Goal: Task Accomplishment & Management: Complete application form

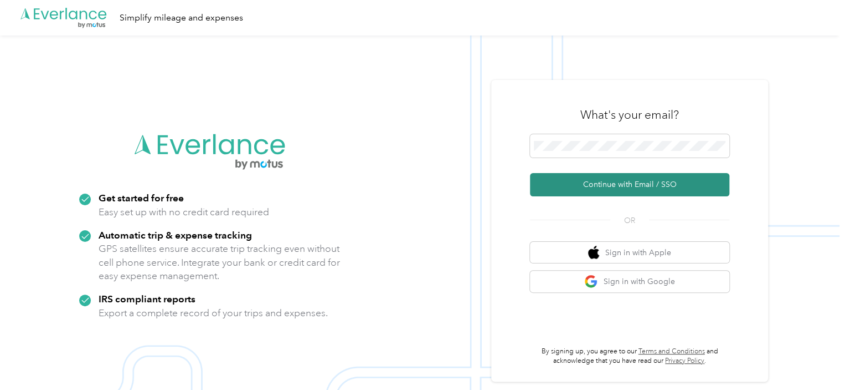
click at [596, 185] on button "Continue with Email / SSO" at bounding box center [629, 184] width 199 height 23
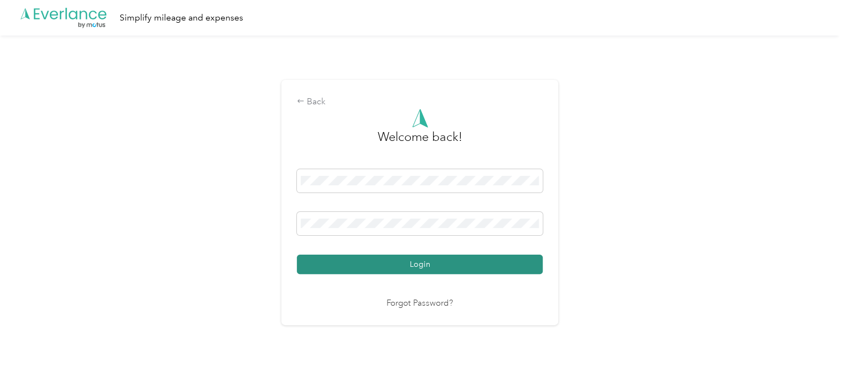
click at [418, 264] on button "Login" at bounding box center [420, 263] width 246 height 19
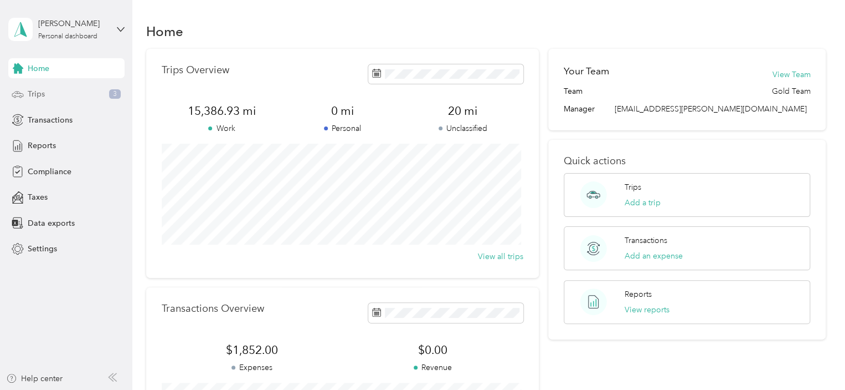
click at [38, 96] on span "Trips" at bounding box center [36, 94] width 17 height 12
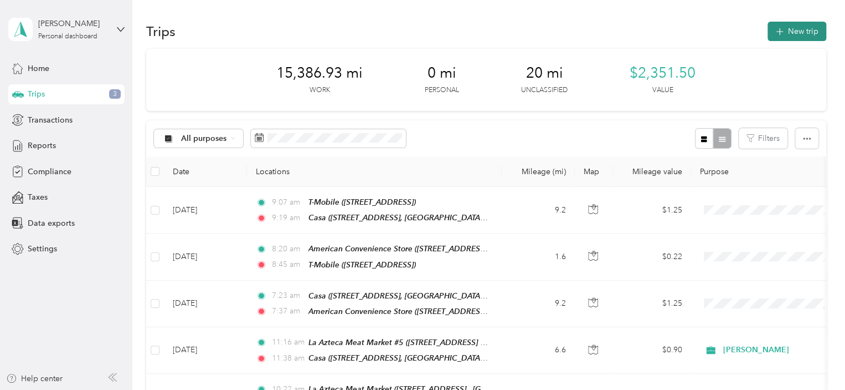
click at [787, 28] on button "New trip" at bounding box center [797, 31] width 59 height 19
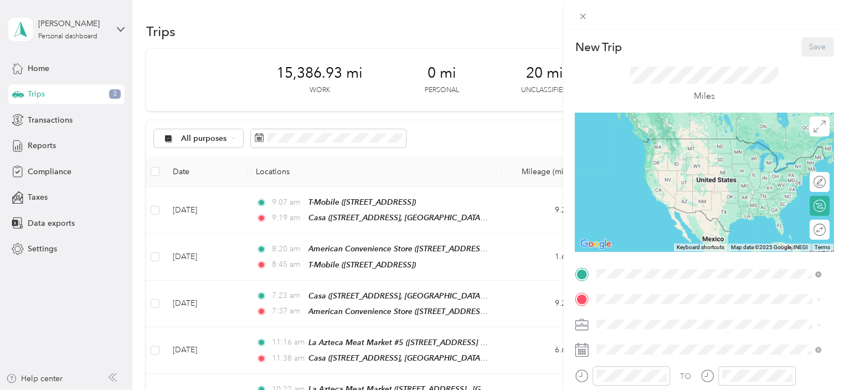
click at [667, 155] on span "[STREET_ADDRESS][GEOGRAPHIC_DATA], [US_STATE], [GEOGRAPHIC_DATA]" at bounding box center [716, 160] width 197 height 21
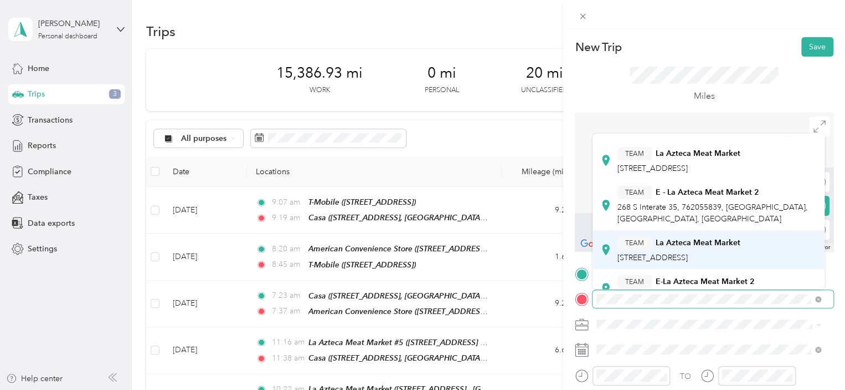
scroll to position [166, 0]
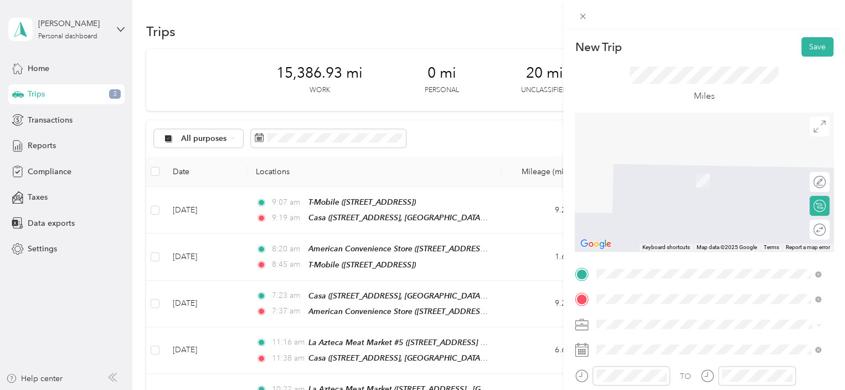
click at [703, 254] on span "518 Acme St We are located in side the store, [GEOGRAPHIC_DATA], [US_STATE], [G…" at bounding box center [698, 270] width 161 height 33
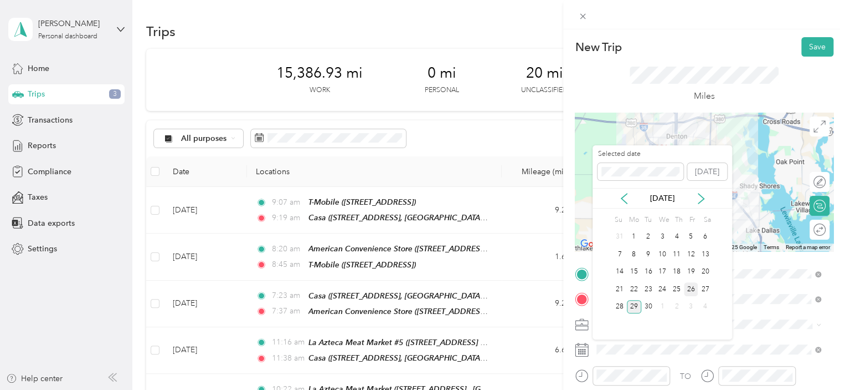
click at [690, 289] on div "26" at bounding box center [691, 289] width 14 height 14
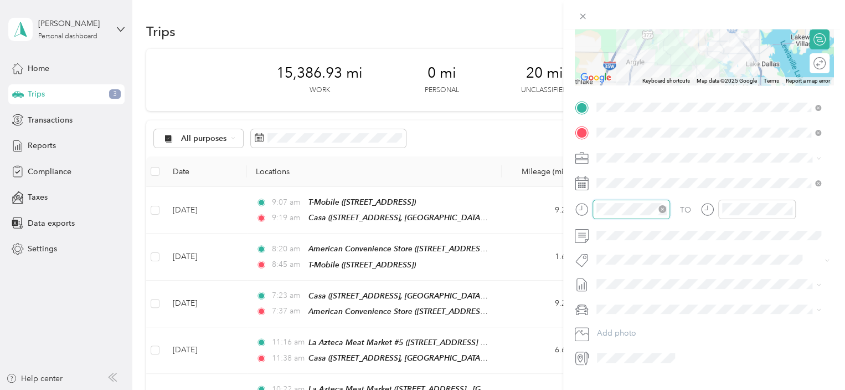
scroll to position [341, 0]
click at [605, 328] on div "07" at bounding box center [608, 326] width 27 height 16
click at [637, 239] on div "08" at bounding box center [640, 237] width 27 height 16
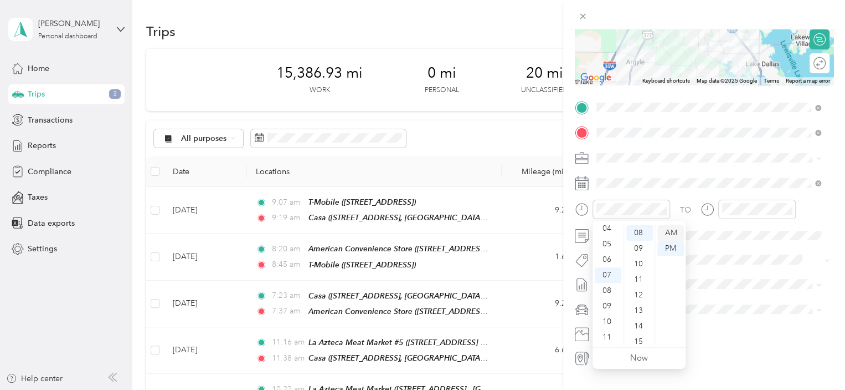
click at [675, 232] on div "AM" at bounding box center [671, 233] width 27 height 16
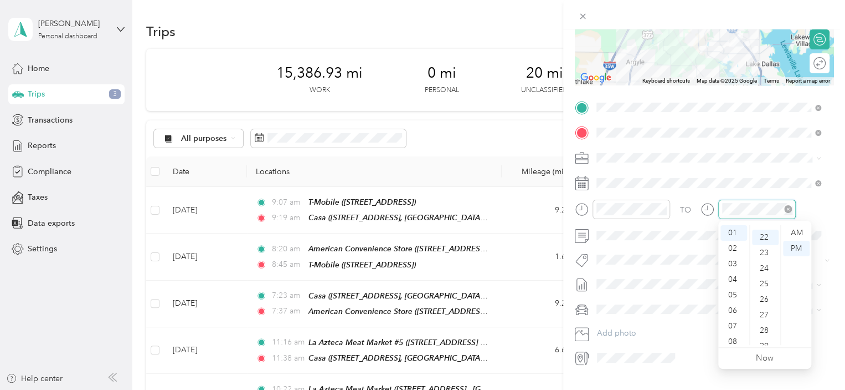
scroll to position [341, 0]
click at [734, 325] on div "07" at bounding box center [734, 326] width 27 height 16
click at [765, 322] on div "17" at bounding box center [765, 322] width 27 height 16
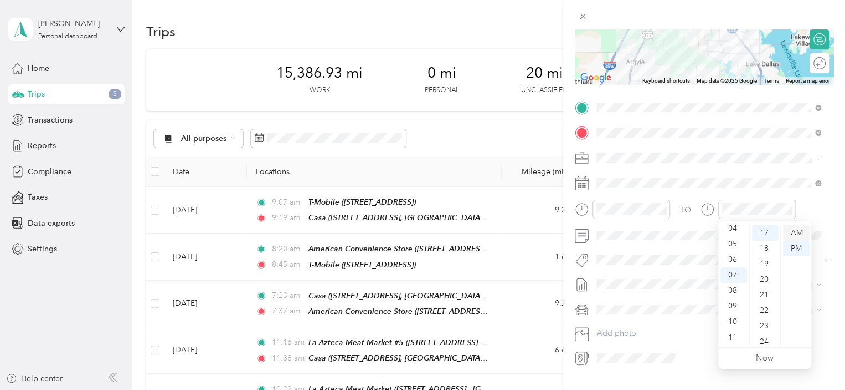
click at [799, 234] on div "AM" at bounding box center [796, 233] width 27 height 16
click at [782, 168] on div "TO Add photo" at bounding box center [704, 233] width 259 height 268
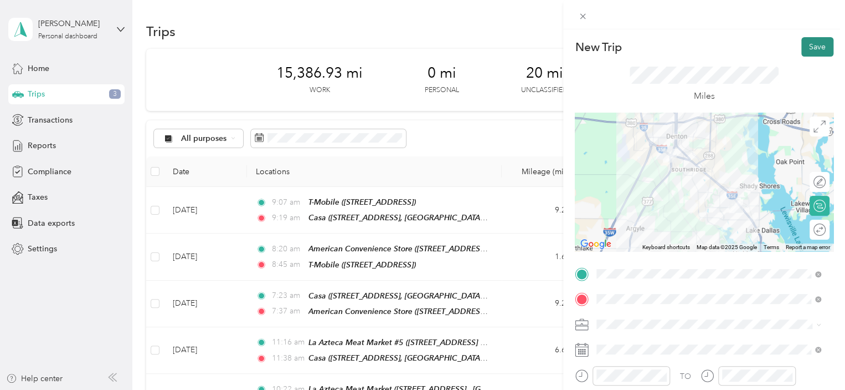
click at [807, 49] on button "Save" at bounding box center [818, 46] width 32 height 19
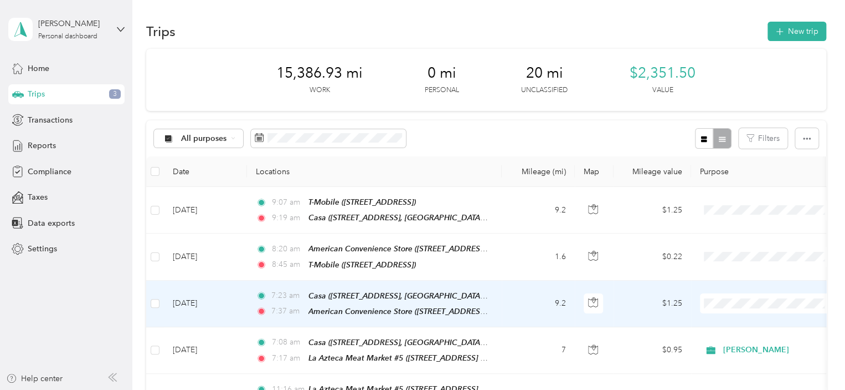
click at [503, 308] on td "9.2" at bounding box center [538, 303] width 73 height 47
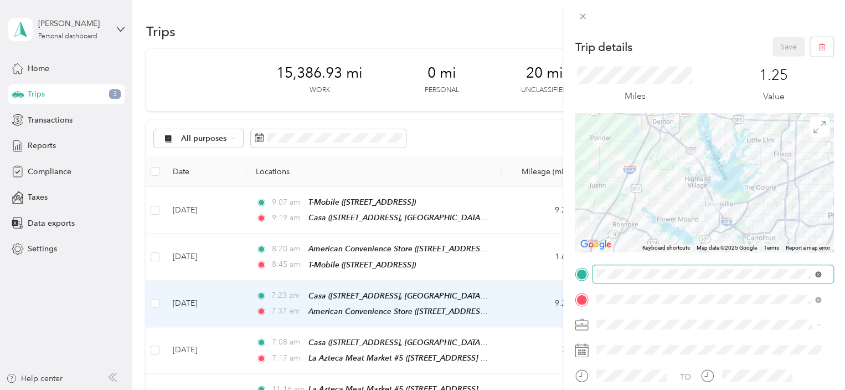
click at [817, 273] on icon at bounding box center [819, 274] width 6 height 6
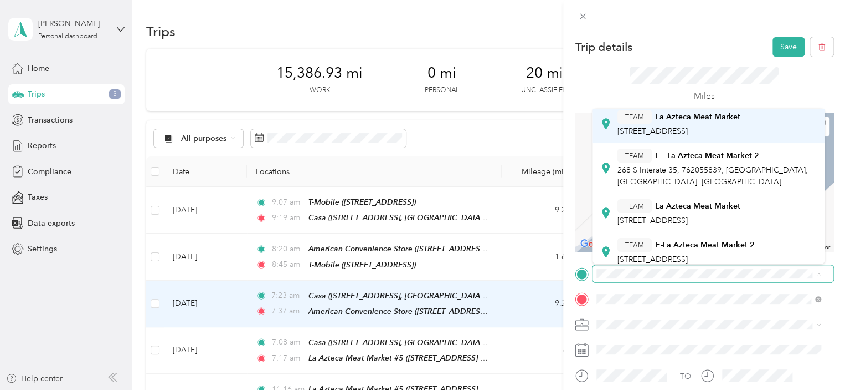
scroll to position [166, 0]
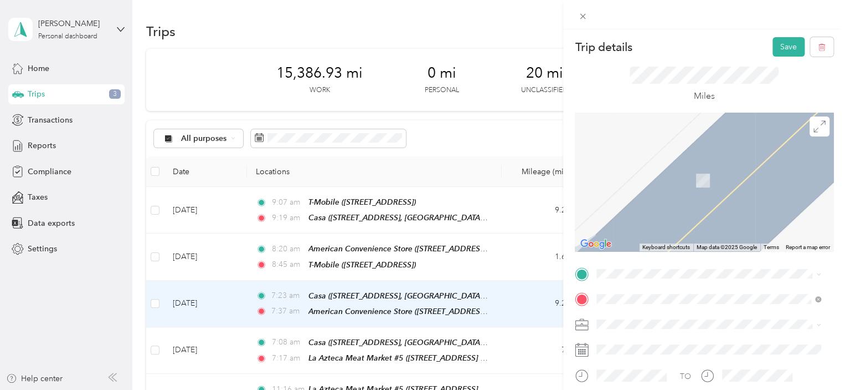
click at [694, 224] on span "518 Acme St We are located in side the store, [GEOGRAPHIC_DATA], [US_STATE], [G…" at bounding box center [698, 240] width 161 height 33
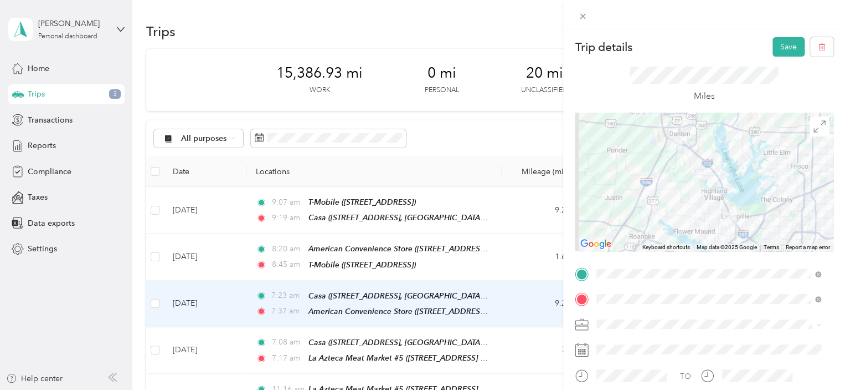
scroll to position [55, 0]
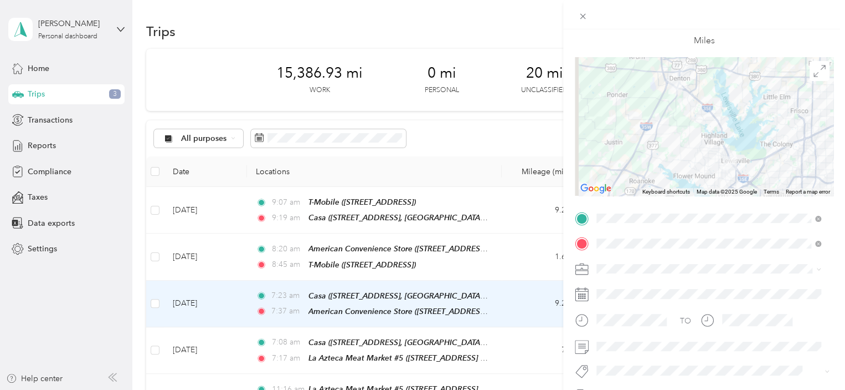
click at [610, 291] on li "[PERSON_NAME]" at bounding box center [709, 286] width 232 height 19
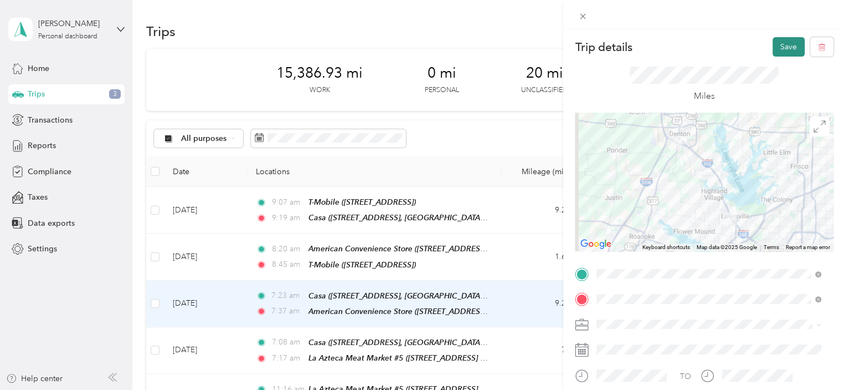
click at [776, 44] on button "Save" at bounding box center [789, 46] width 32 height 19
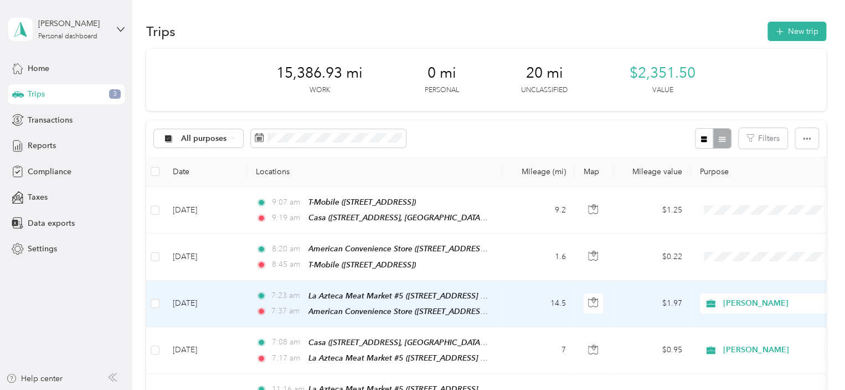
click at [517, 306] on td "14.5" at bounding box center [538, 303] width 73 height 47
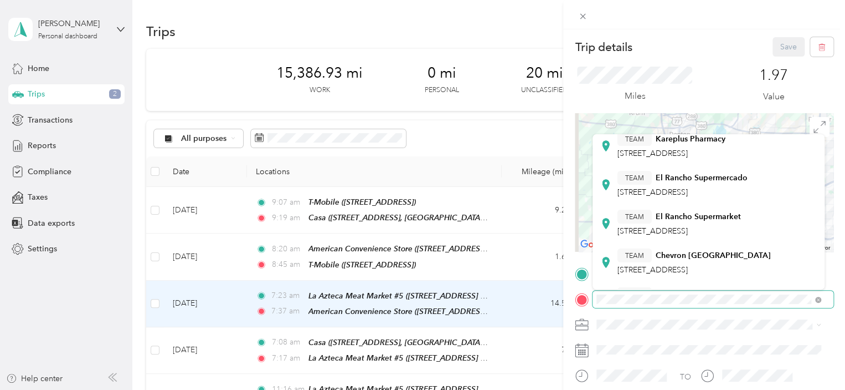
scroll to position [111, 0]
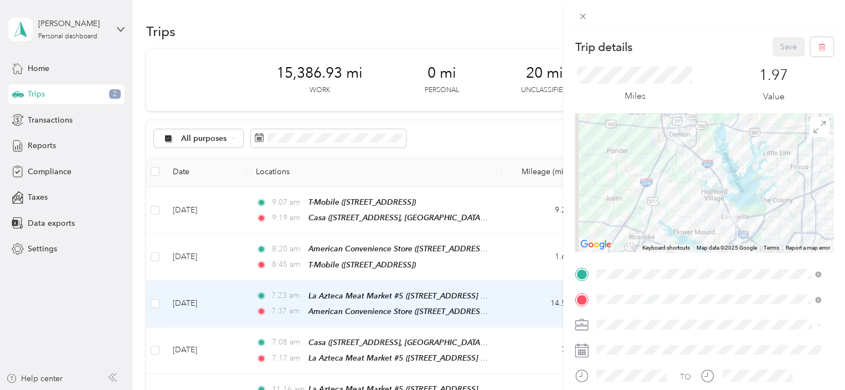
click at [718, 234] on div "TEAM El Rancho Supermarket [STREET_ADDRESS]" at bounding box center [680, 220] width 124 height 27
click at [784, 44] on button "Save" at bounding box center [789, 46] width 32 height 19
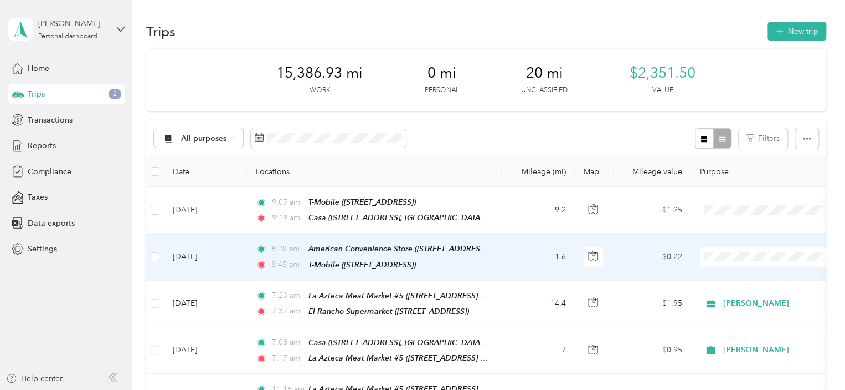
click at [509, 257] on td "1.6" at bounding box center [538, 256] width 73 height 47
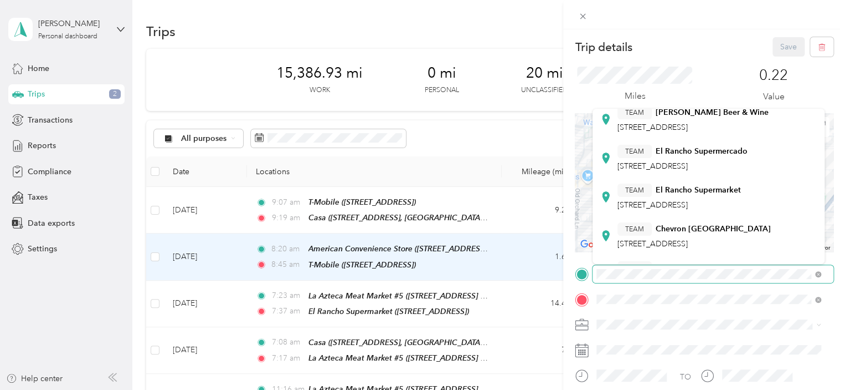
scroll to position [111, 0]
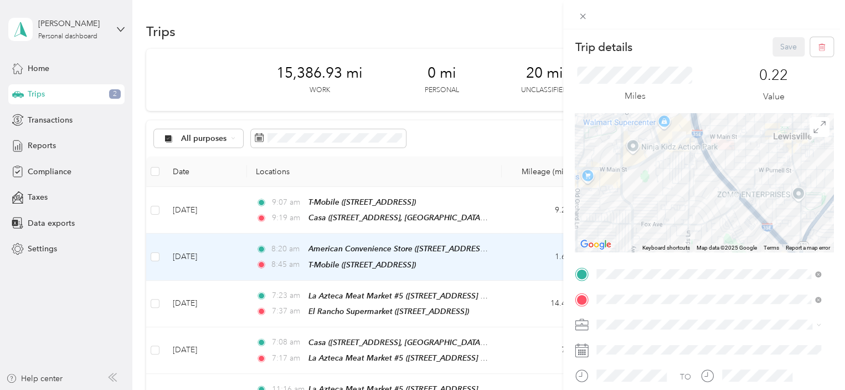
click at [688, 207] on span "[STREET_ADDRESS]" at bounding box center [653, 202] width 70 height 9
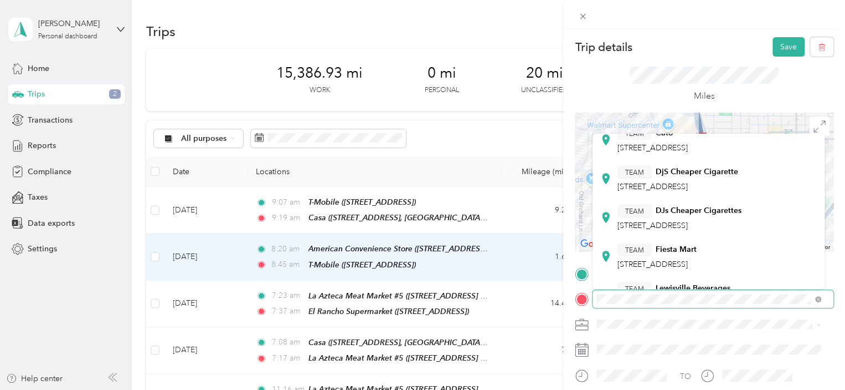
scroll to position [0, 0]
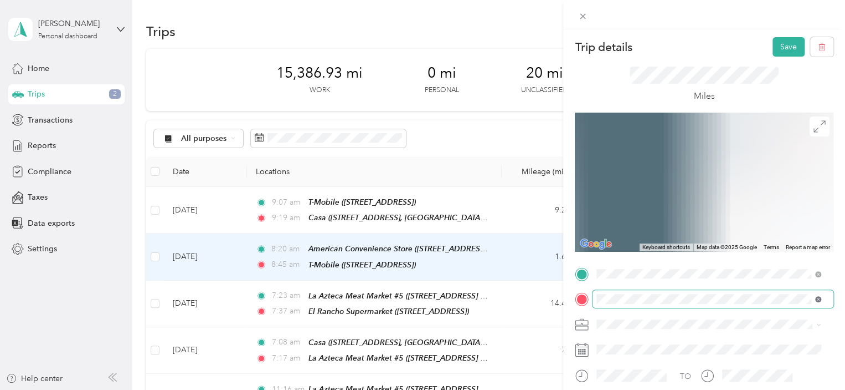
click at [817, 298] on icon at bounding box center [819, 299] width 6 height 6
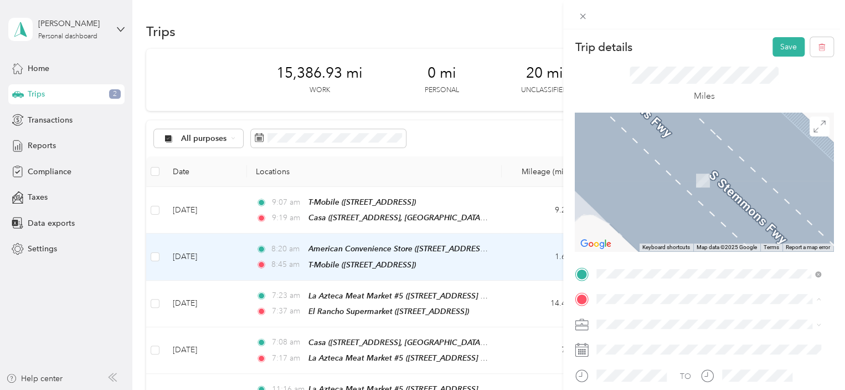
click at [693, 163] on strong "La Michoacana Meat Market #7" at bounding box center [676, 168] width 116 height 10
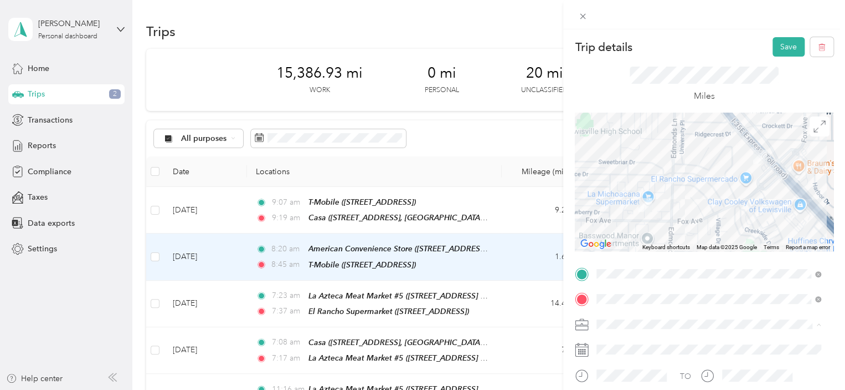
click at [608, 343] on span "[PERSON_NAME]" at bounding box center [632, 343] width 62 height 9
click at [608, 343] on div "[PERSON_NAME]" at bounding box center [709, 340] width 217 height 12
click at [786, 44] on button "Save" at bounding box center [789, 46] width 32 height 19
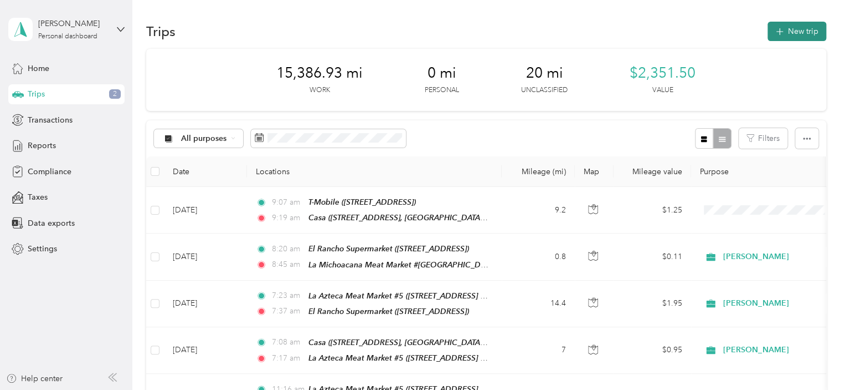
click at [791, 35] on button "New trip" at bounding box center [797, 31] width 59 height 19
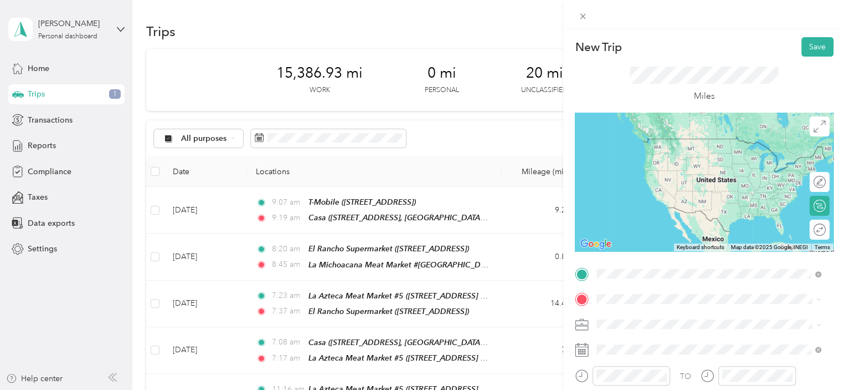
click at [672, 145] on strong "La Michoacana Meat Market #7" at bounding box center [676, 142] width 116 height 10
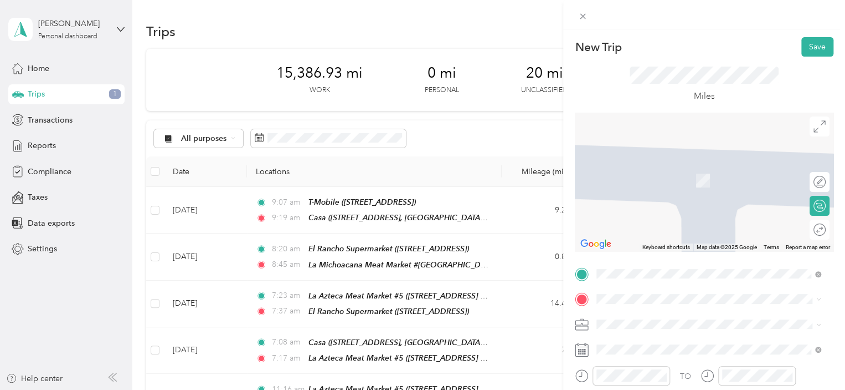
click at [697, 185] on div "TEAM Fiesta Mart [STREET_ADDRESS]" at bounding box center [657, 175] width 79 height 27
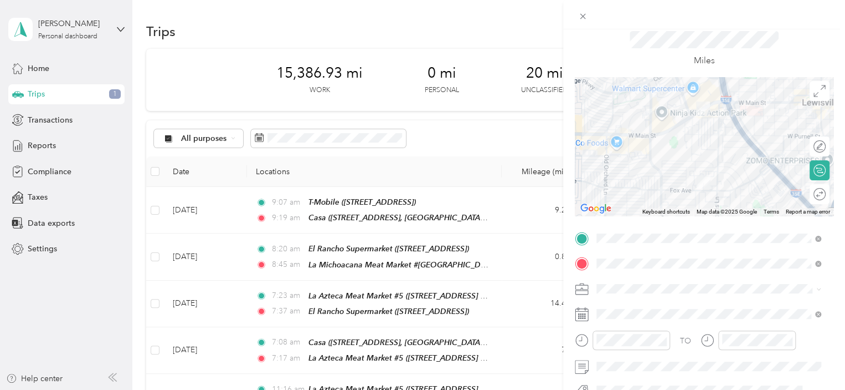
scroll to position [55, 0]
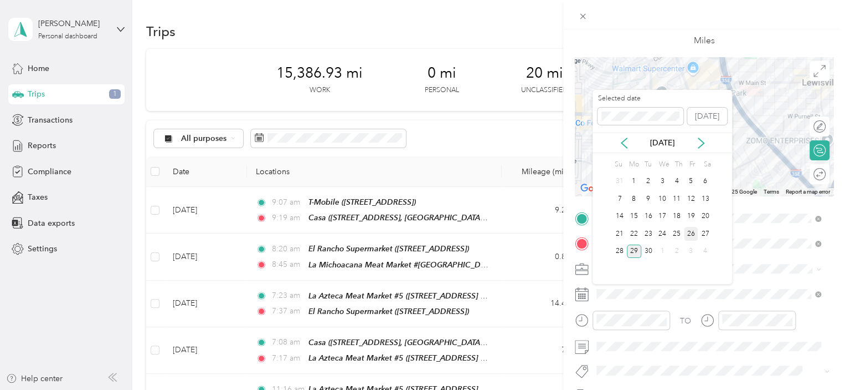
click at [691, 234] on div "26" at bounding box center [691, 234] width 14 height 14
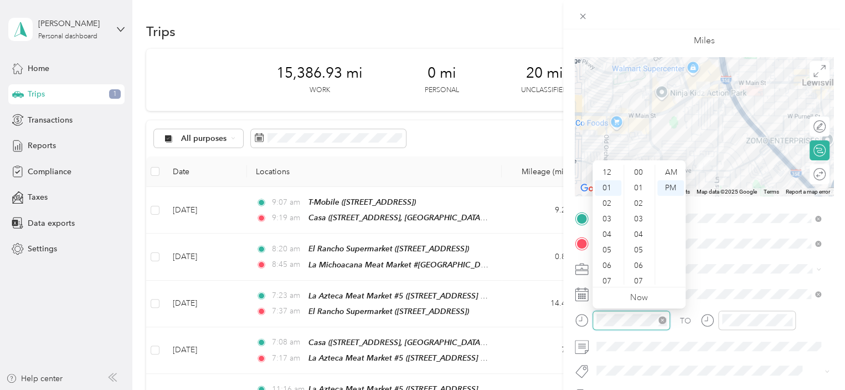
scroll to position [388, 0]
click at [609, 283] on div "08" at bounding box center [608, 281] width 27 height 16
click at [634, 283] on div "57" at bounding box center [640, 281] width 27 height 16
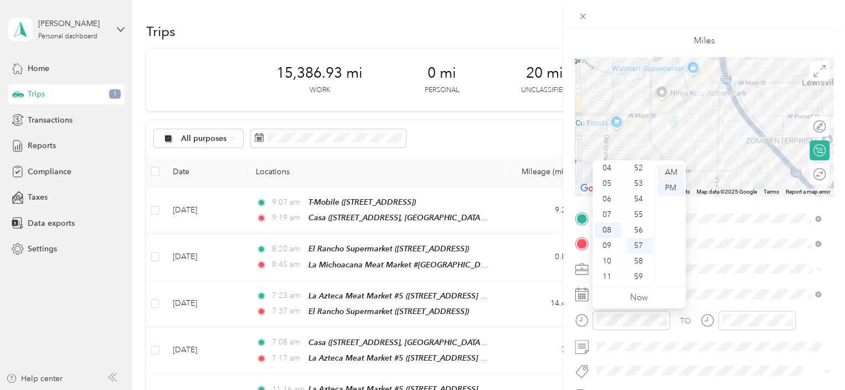
click at [678, 171] on div "AM" at bounding box center [671, 173] width 27 height 16
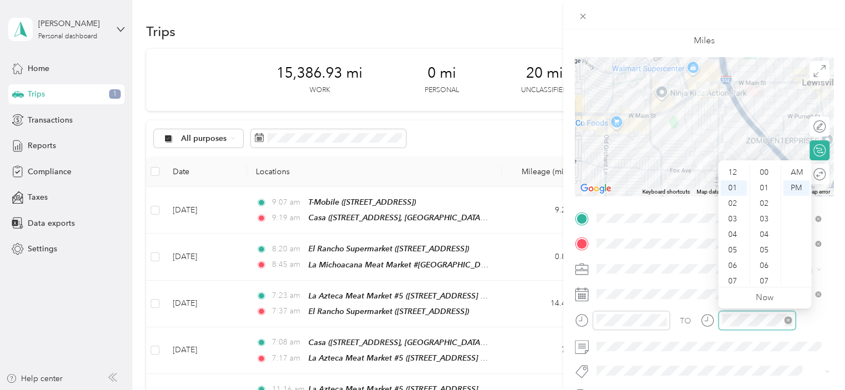
scroll to position [388, 0]
click at [731, 284] on div "08" at bounding box center [734, 281] width 27 height 16
click at [761, 279] on div "59" at bounding box center [765, 277] width 27 height 16
click at [804, 162] on div "12 01 02 03 04 05 06 07 08 09 10 11 00 01 02 03 04 05 06 07 08 09 10 11 12 13 1…" at bounding box center [765, 224] width 93 height 124
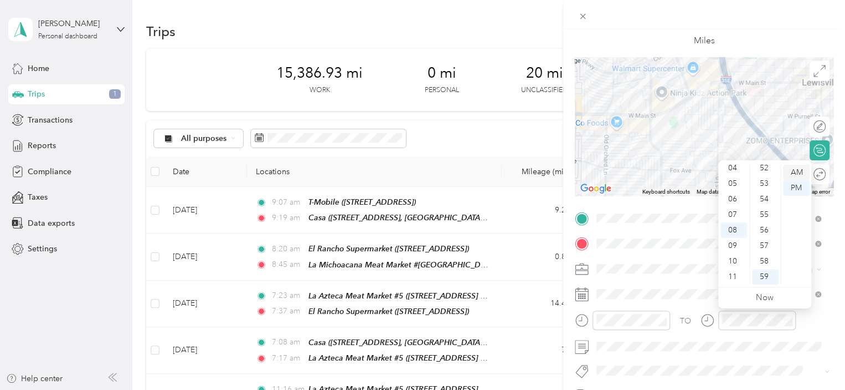
click at [804, 165] on div "AM" at bounding box center [796, 173] width 27 height 16
click at [794, 172] on div "AM" at bounding box center [796, 173] width 27 height 16
click at [741, 355] on div "TO Add photo" at bounding box center [704, 343] width 259 height 268
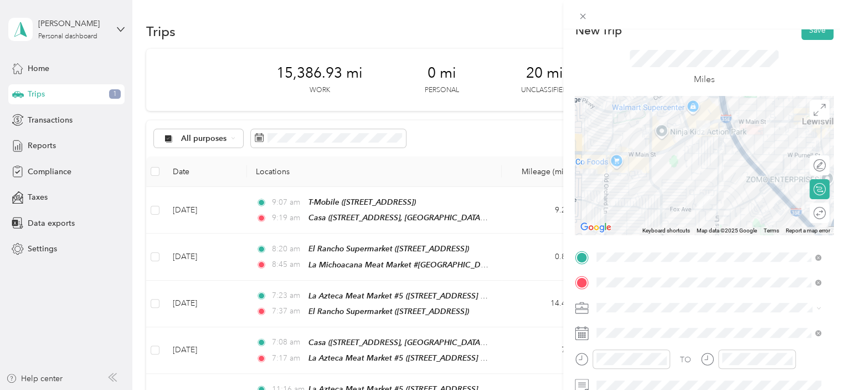
scroll to position [0, 0]
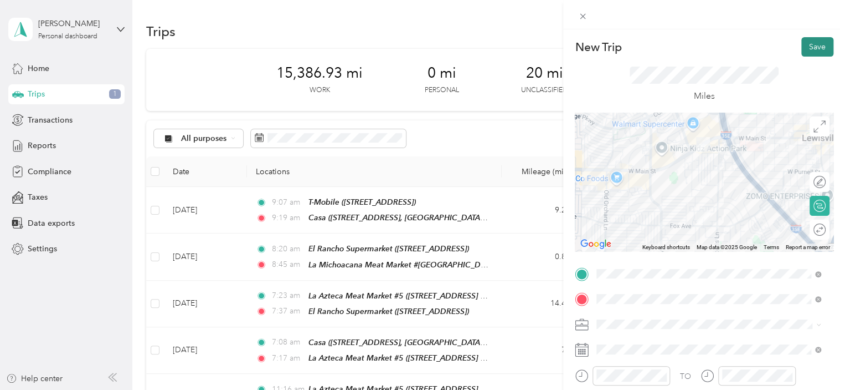
click at [812, 52] on button "Save" at bounding box center [818, 46] width 32 height 19
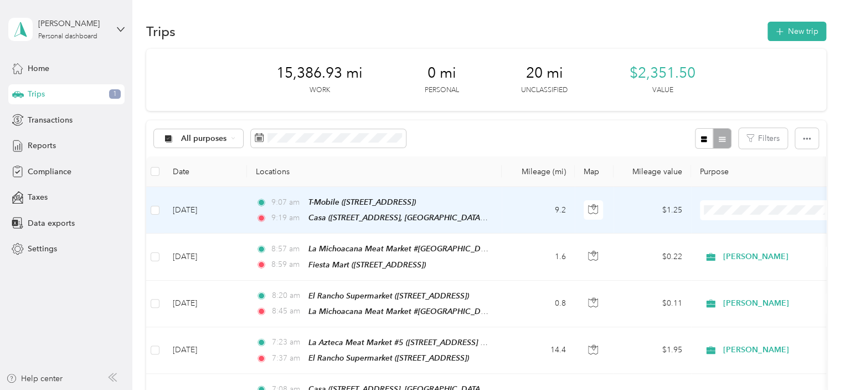
click at [510, 208] on td "9.2" at bounding box center [538, 210] width 73 height 47
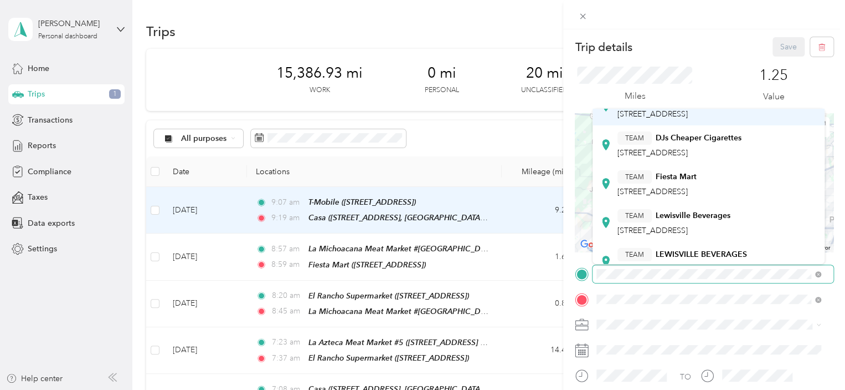
scroll to position [111, 0]
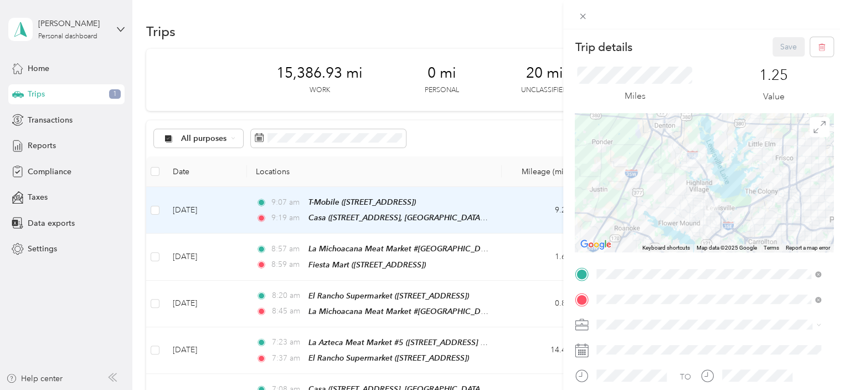
click at [676, 160] on span "[STREET_ADDRESS]" at bounding box center [653, 162] width 70 height 9
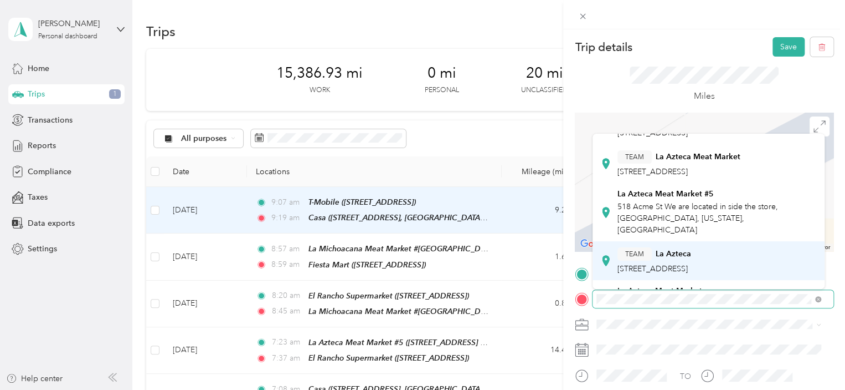
scroll to position [222, 0]
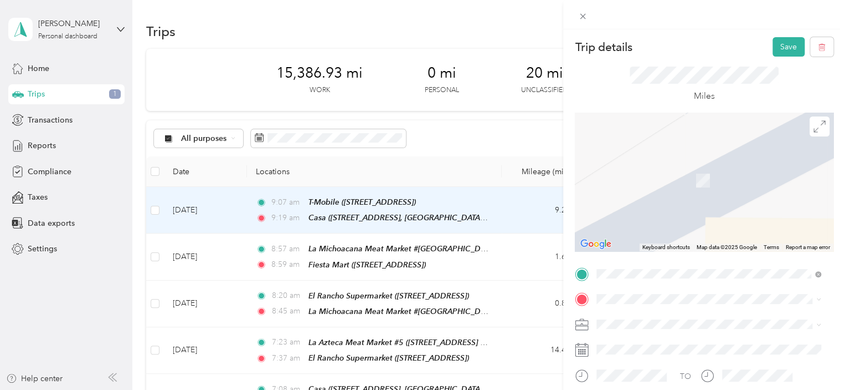
click at [691, 183] on div "La Azteca Meat Market #5 518 Acme St We are located in side the [GEOGRAPHIC_DAT…" at bounding box center [718, 206] width 200 height 47
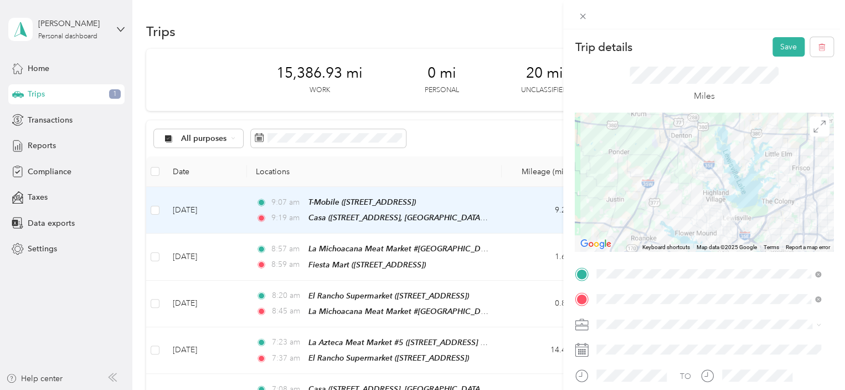
click at [612, 347] on li "[PERSON_NAME]" at bounding box center [709, 341] width 232 height 19
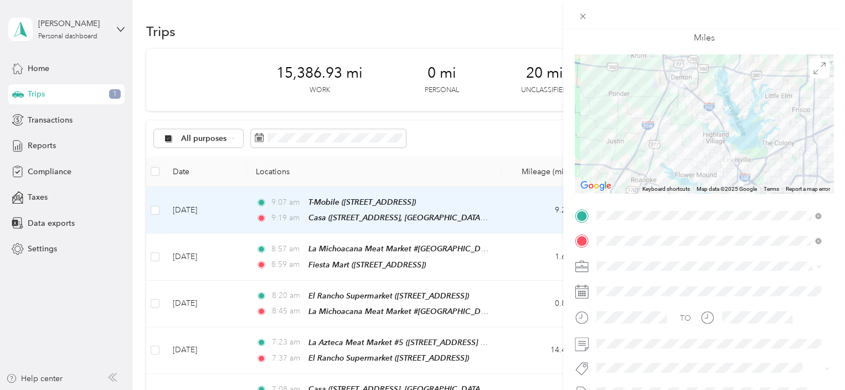
scroll to position [0, 0]
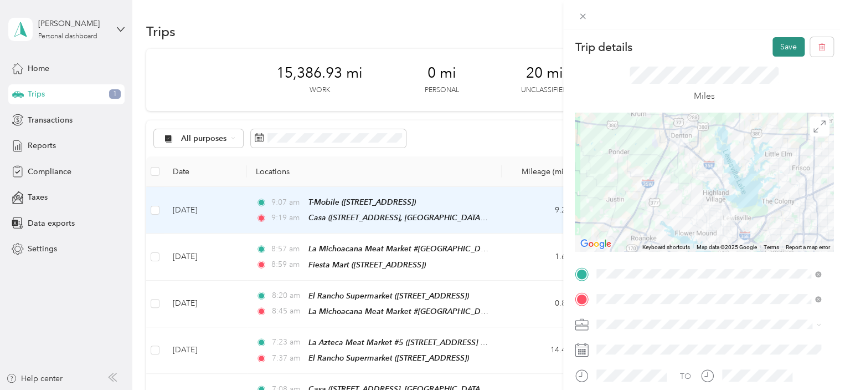
click at [787, 46] on button "Save" at bounding box center [789, 46] width 32 height 19
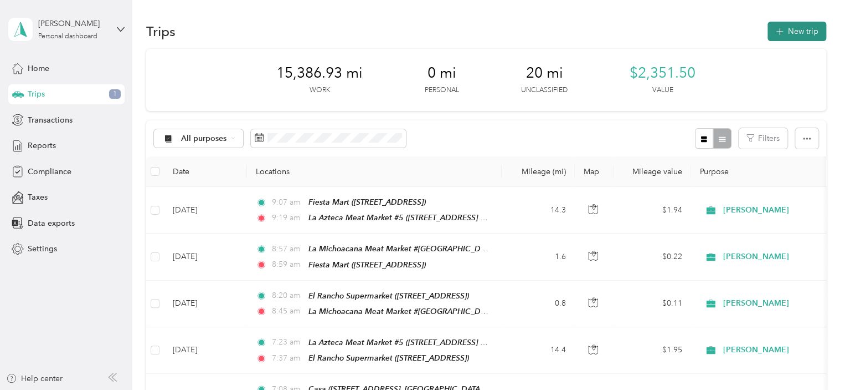
click at [802, 35] on button "New trip" at bounding box center [797, 31] width 59 height 19
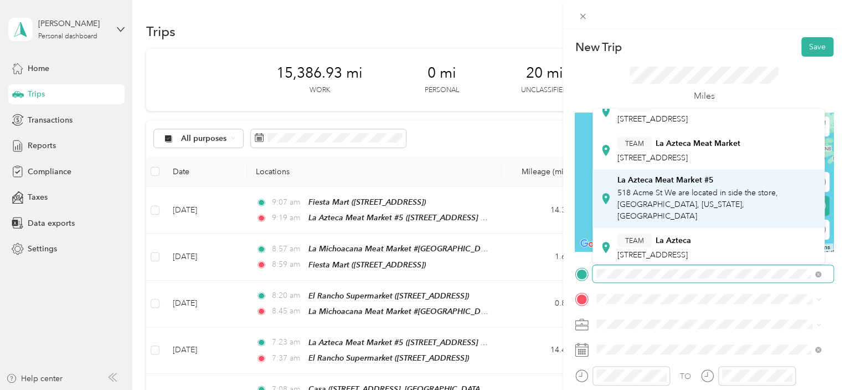
scroll to position [222, 0]
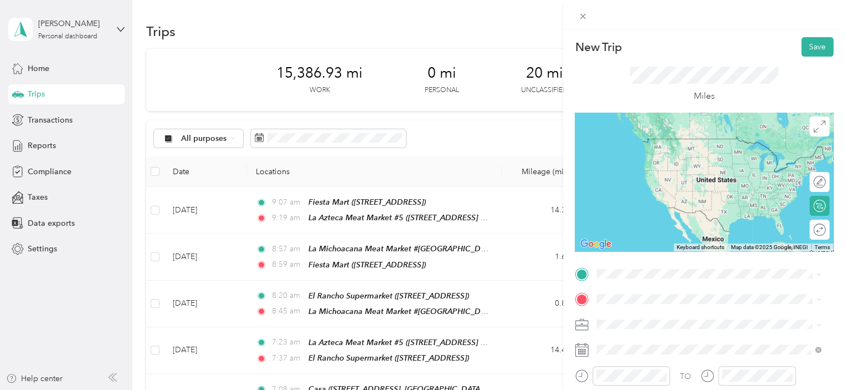
click at [716, 172] on span "518 Acme St We are located in side the store, [GEOGRAPHIC_DATA], [US_STATE], [G…" at bounding box center [698, 188] width 161 height 33
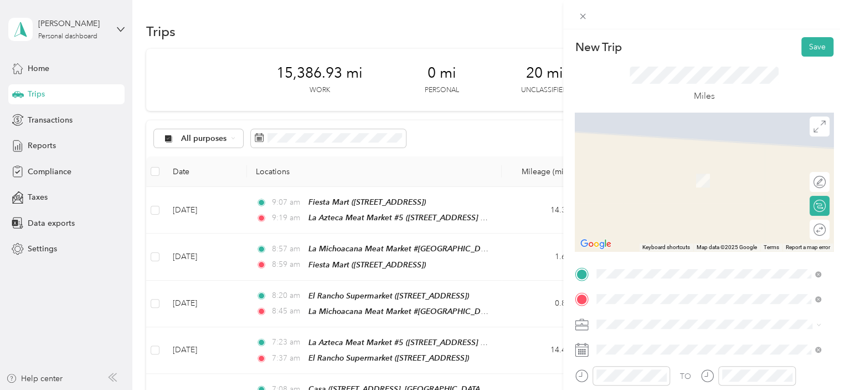
click at [657, 186] on span "[STREET_ADDRESS][GEOGRAPHIC_DATA], [US_STATE], [GEOGRAPHIC_DATA]" at bounding box center [716, 186] width 197 height 21
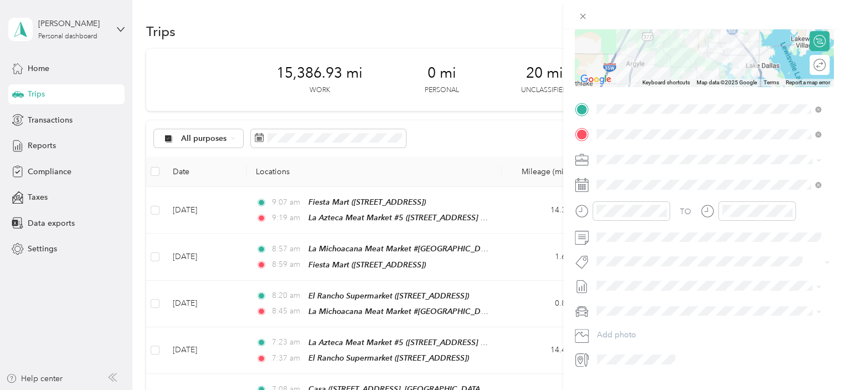
scroll to position [166, 0]
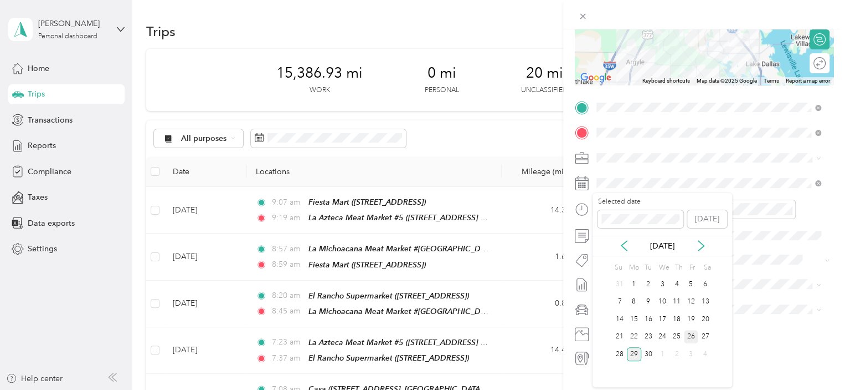
click at [689, 336] on div "26" at bounding box center [691, 337] width 14 height 14
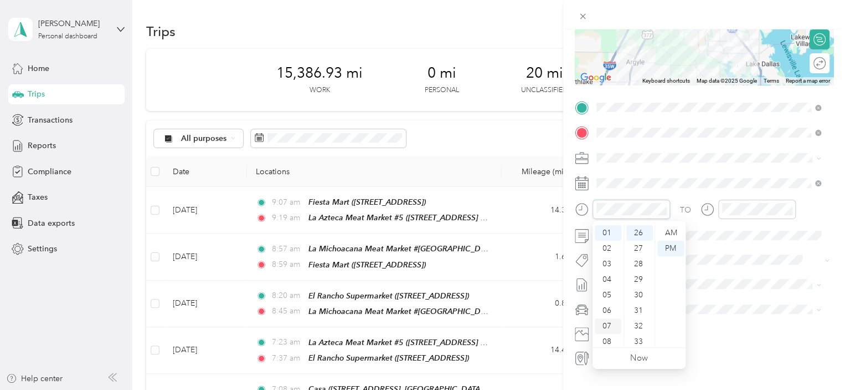
scroll to position [66, 0]
click at [605, 308] on div "09" at bounding box center [608, 306] width 27 height 16
click at [639, 281] on div "54" at bounding box center [640, 279] width 27 height 16
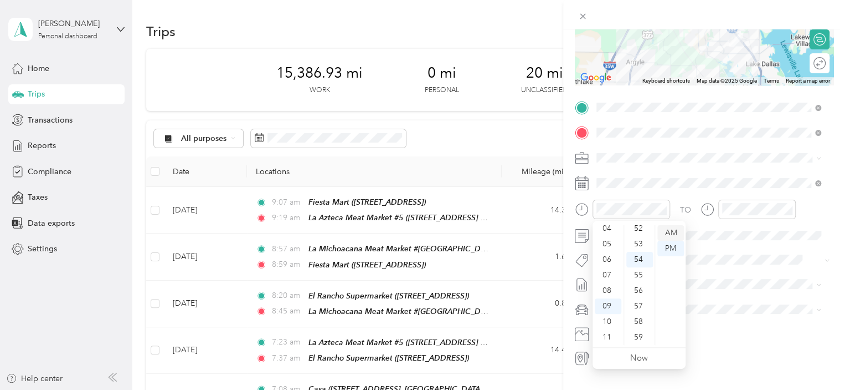
click at [676, 232] on div "AM" at bounding box center [671, 233] width 27 height 16
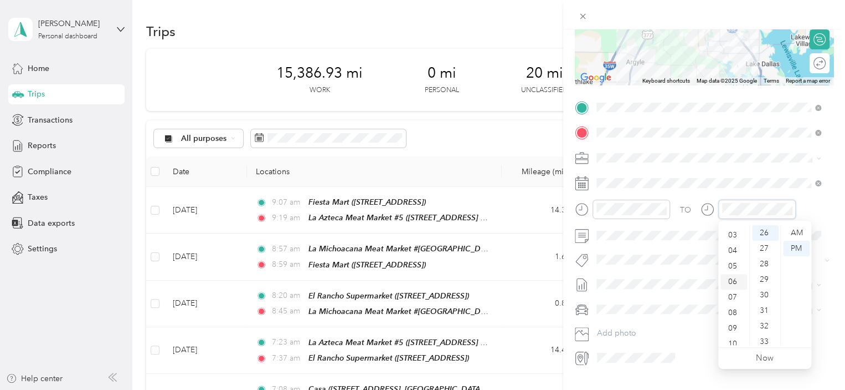
scroll to position [66, 0]
click at [730, 320] on div "10" at bounding box center [734, 322] width 27 height 16
click at [762, 311] on div "05" at bounding box center [765, 311] width 27 height 16
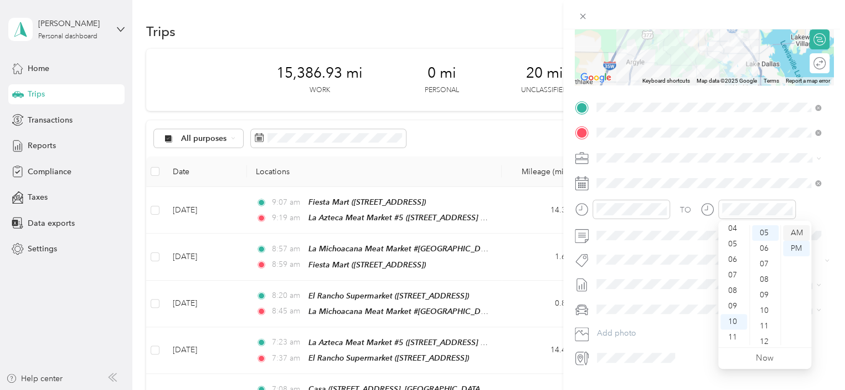
click at [802, 232] on div "AM" at bounding box center [796, 233] width 27 height 16
click at [778, 169] on div "TO Add photo" at bounding box center [704, 233] width 259 height 268
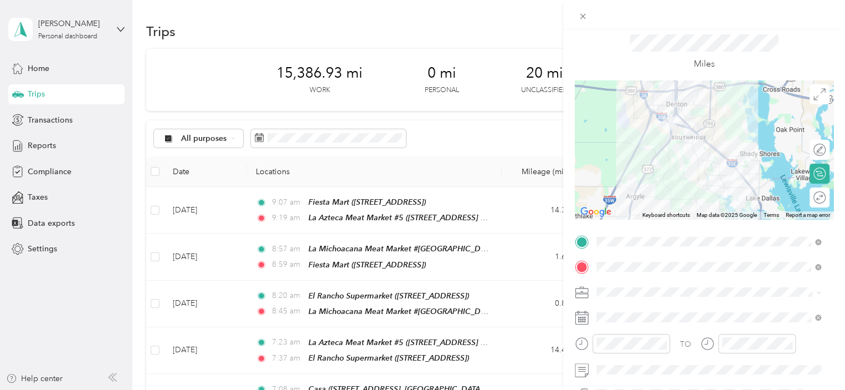
scroll to position [0, 0]
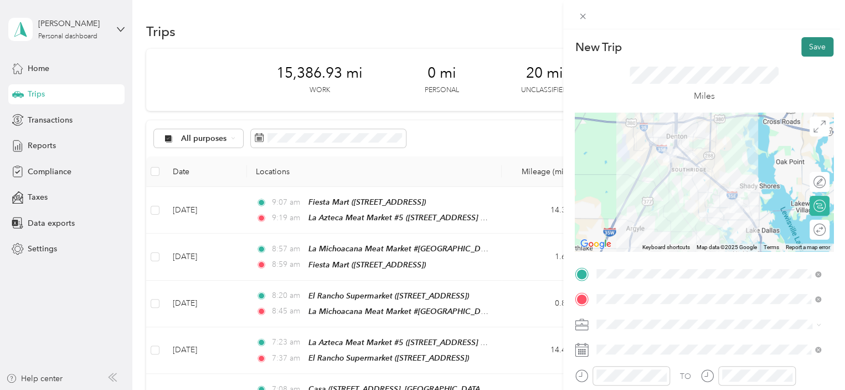
click at [802, 47] on button "Save" at bounding box center [818, 46] width 32 height 19
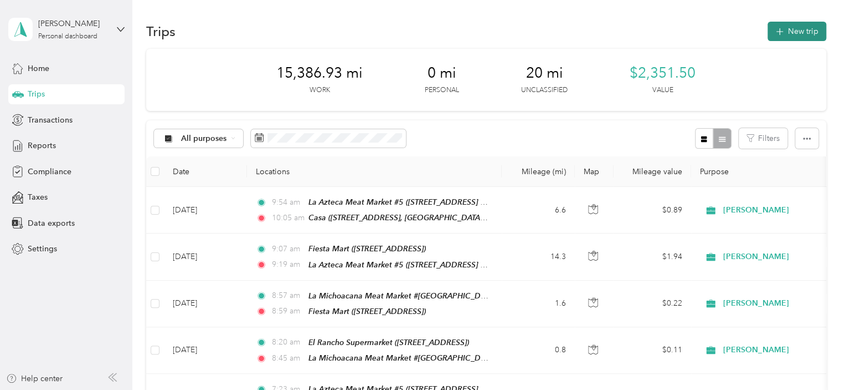
click at [792, 29] on button "New trip" at bounding box center [797, 31] width 59 height 19
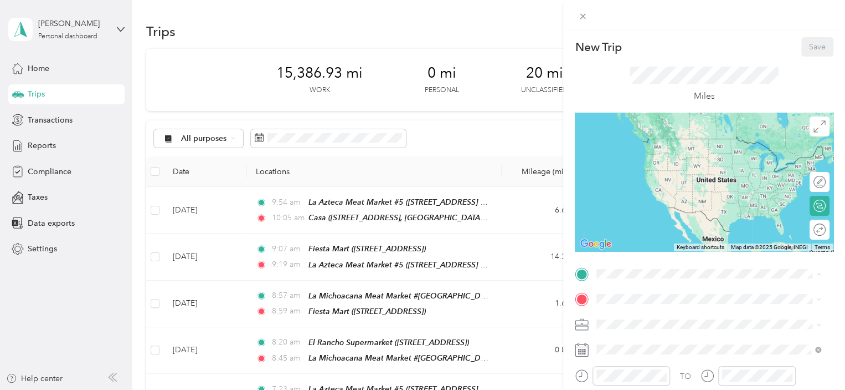
click at [640, 159] on div "[GEOGRAPHIC_DATA][STREET_ADDRESS], [US_STATE], [GEOGRAPHIC_DATA]" at bounding box center [718, 154] width 200 height 35
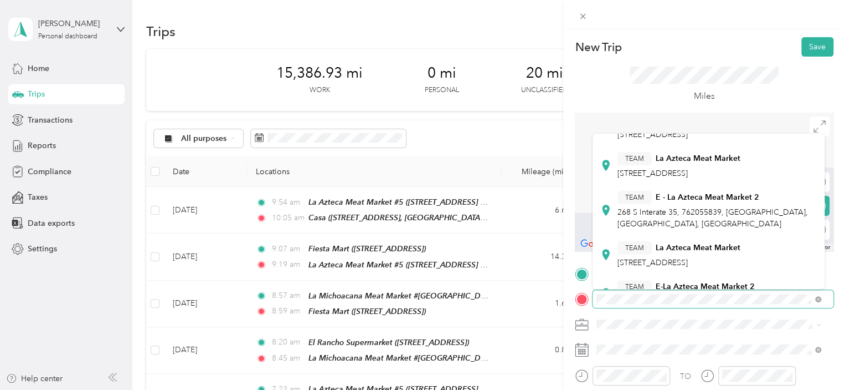
scroll to position [166, 0]
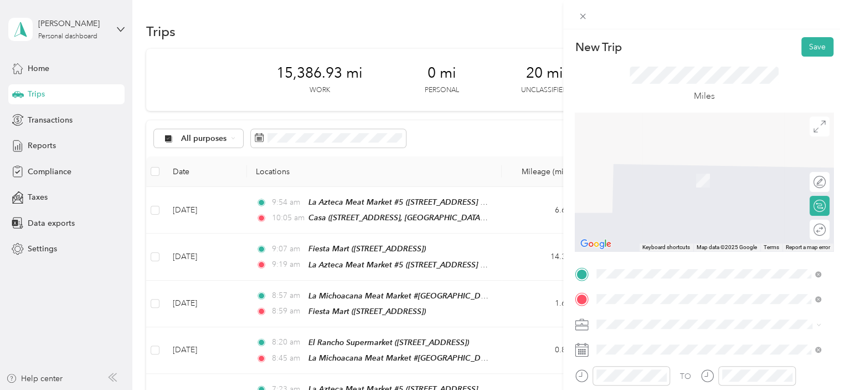
click at [701, 259] on span "518 Acme St We are located in side the store, [GEOGRAPHIC_DATA], [US_STATE], [G…" at bounding box center [698, 270] width 161 height 33
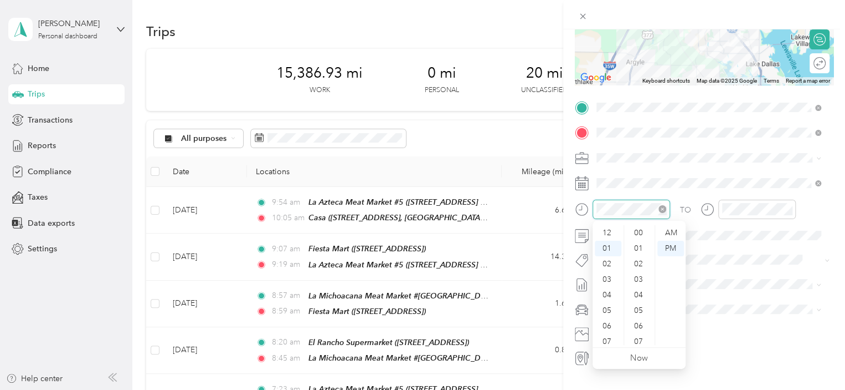
scroll to position [16, 0]
click at [602, 330] on div "07" at bounding box center [608, 326] width 27 height 16
click at [636, 287] on div "09" at bounding box center [640, 286] width 27 height 16
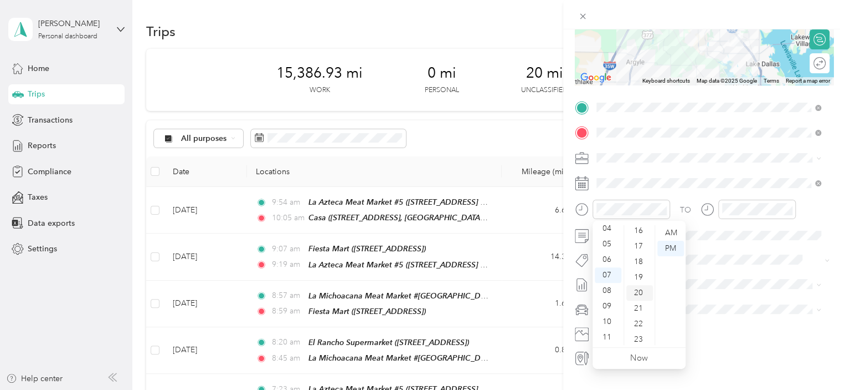
click at [638, 295] on div "20" at bounding box center [640, 293] width 27 height 16
click at [676, 236] on div "AM" at bounding box center [671, 233] width 27 height 16
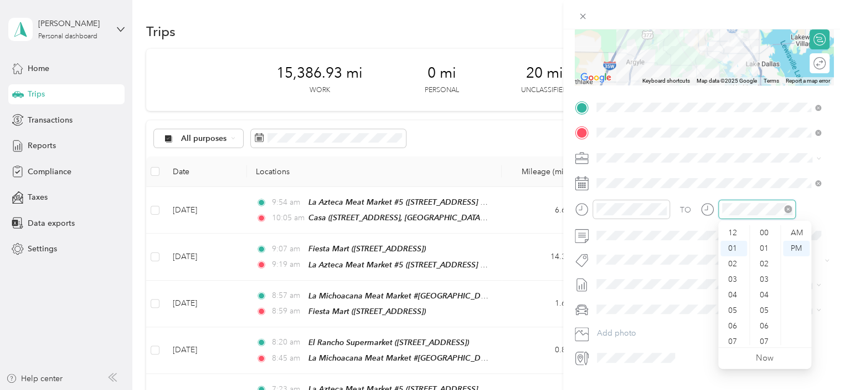
scroll to position [419, 0]
click at [736, 327] on div "07" at bounding box center [734, 326] width 27 height 16
click at [760, 278] on div "55" at bounding box center [765, 275] width 27 height 16
click at [802, 232] on div "AM" at bounding box center [796, 233] width 27 height 16
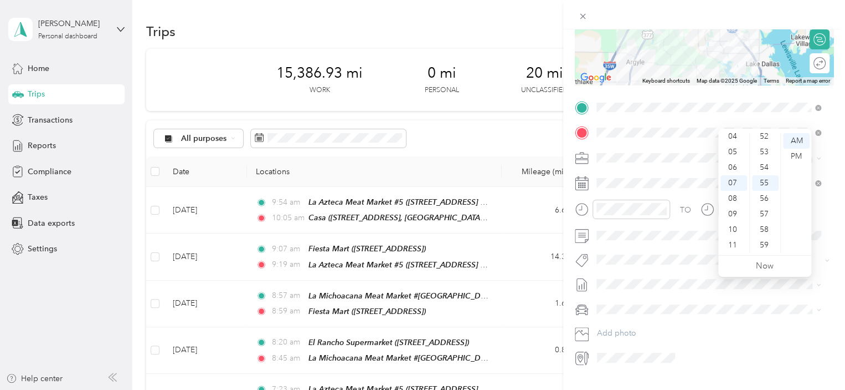
scroll to position [0, 0]
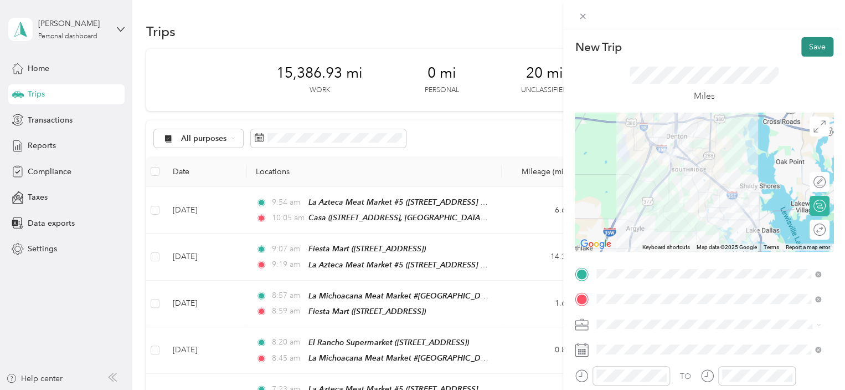
click at [808, 49] on button "Save" at bounding box center [818, 46] width 32 height 19
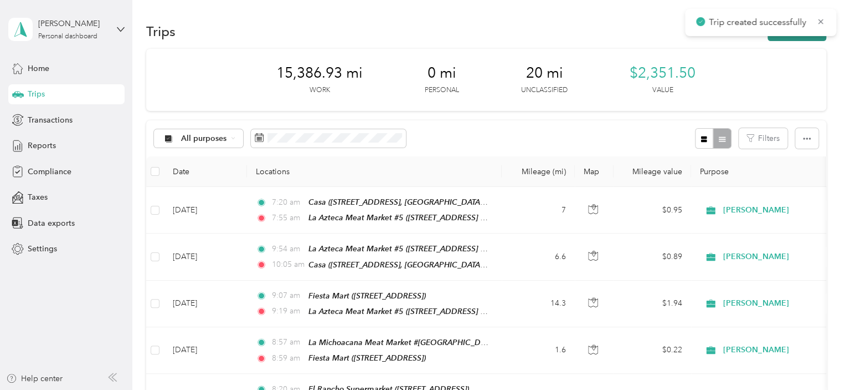
click at [793, 37] on button "New trip" at bounding box center [797, 31] width 59 height 19
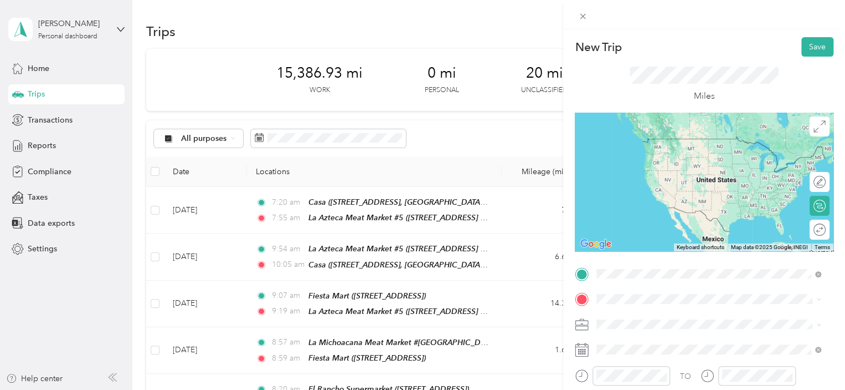
click at [675, 228] on span "518 Acme St We are located in side the store, [GEOGRAPHIC_DATA], [US_STATE], [G…" at bounding box center [698, 244] width 161 height 33
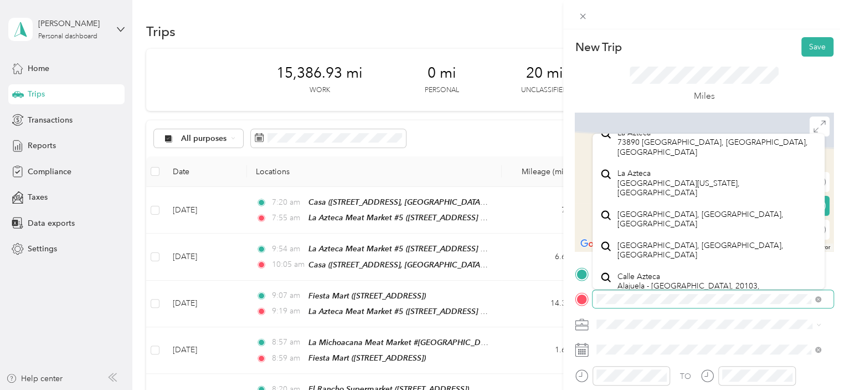
scroll to position [204, 0]
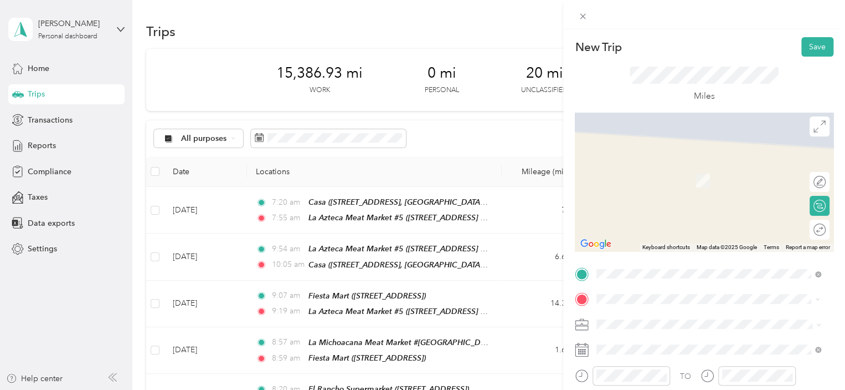
click at [658, 233] on div "La Azteca Meat Market #9 [STREET_ADDRESS][PERSON_NAME][US_STATE]" at bounding box center [704, 220] width 172 height 23
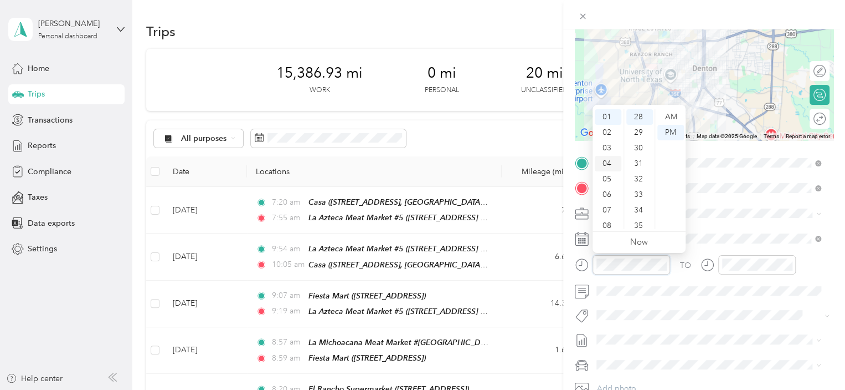
scroll to position [66, 0]
click at [607, 192] on div "09" at bounding box center [608, 190] width 27 height 16
click at [638, 134] on div "01" at bounding box center [640, 133] width 27 height 16
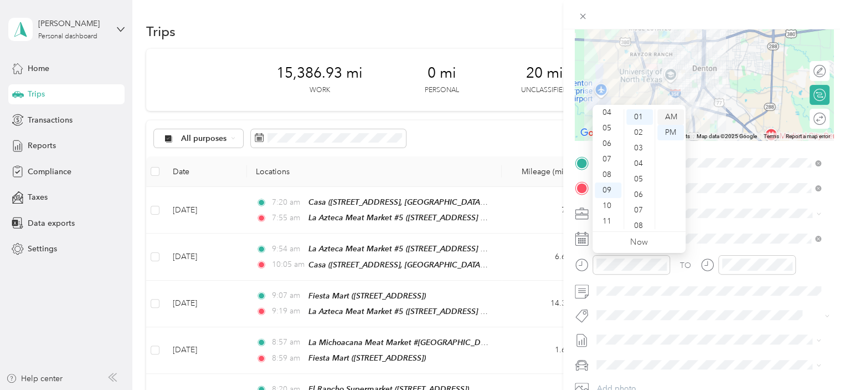
click at [671, 115] on div "AM" at bounding box center [671, 117] width 27 height 16
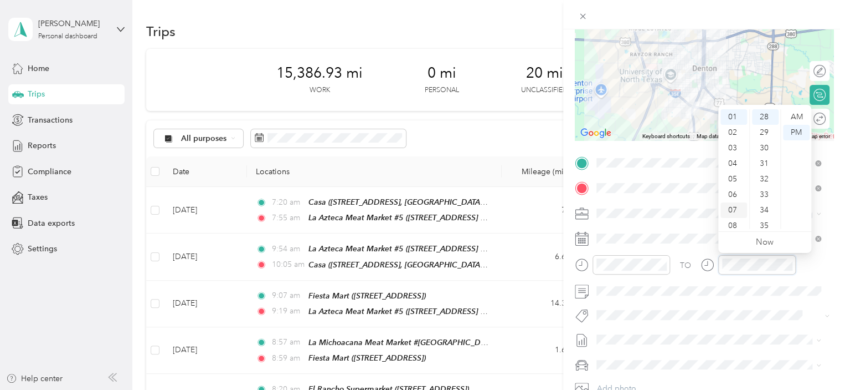
scroll to position [66, 0]
click at [731, 188] on div "09" at bounding box center [734, 190] width 27 height 16
click at [761, 146] on div "12" at bounding box center [765, 146] width 27 height 16
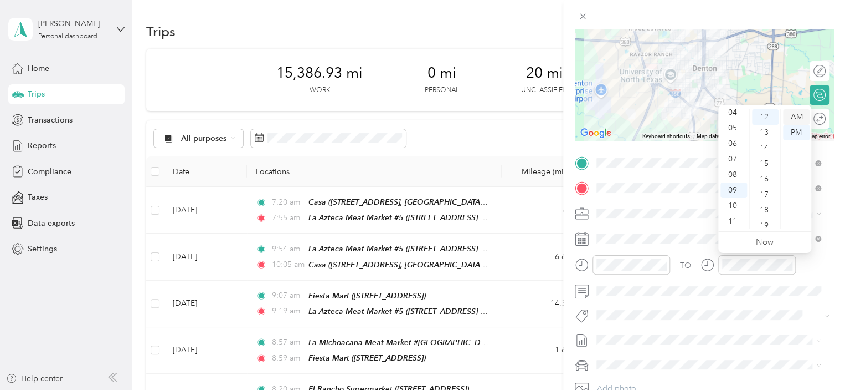
click at [800, 116] on div "AM" at bounding box center [796, 117] width 27 height 16
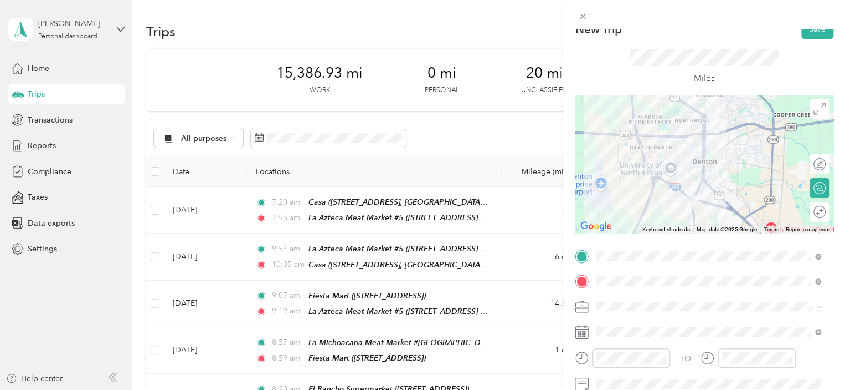
scroll to position [0, 0]
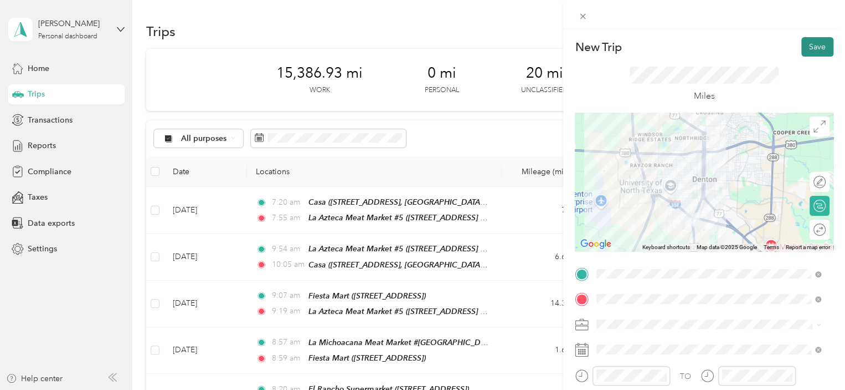
click at [813, 44] on button "Save" at bounding box center [818, 46] width 32 height 19
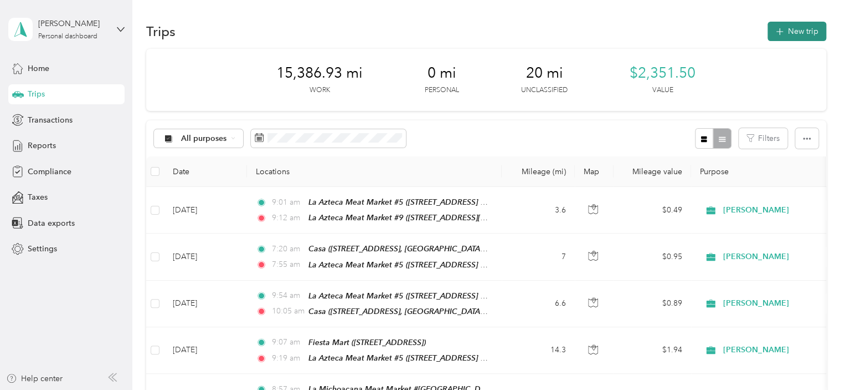
click at [792, 39] on button "New trip" at bounding box center [797, 31] width 59 height 19
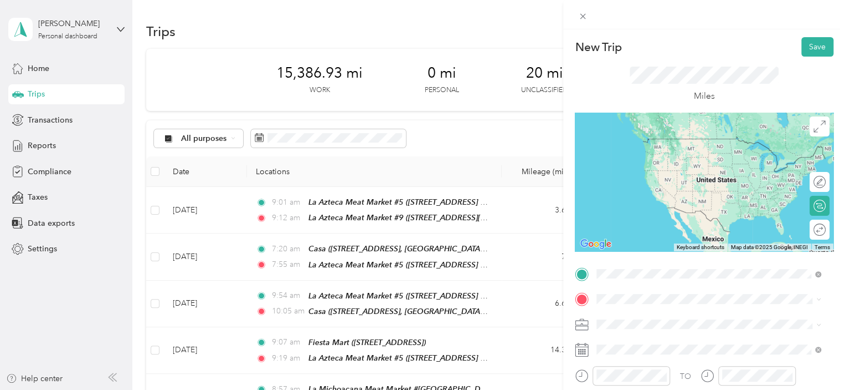
click at [673, 229] on span "[STREET_ADDRESS][PERSON_NAME][US_STATE]" at bounding box center [704, 232] width 172 height 9
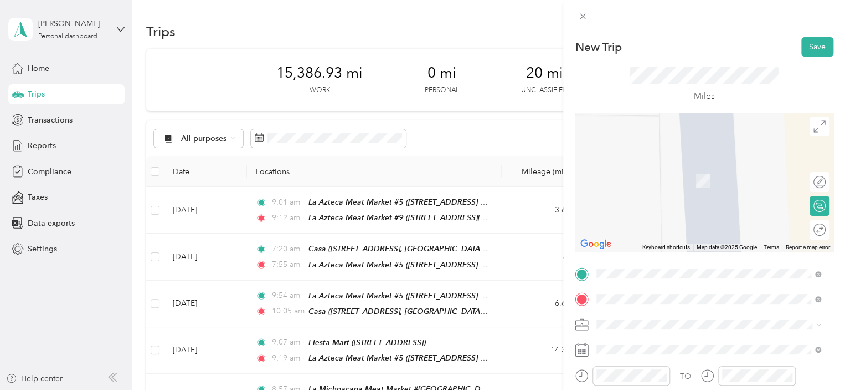
click at [695, 310] on strong "La Michoacana Meat Market #1" at bounding box center [676, 315] width 116 height 10
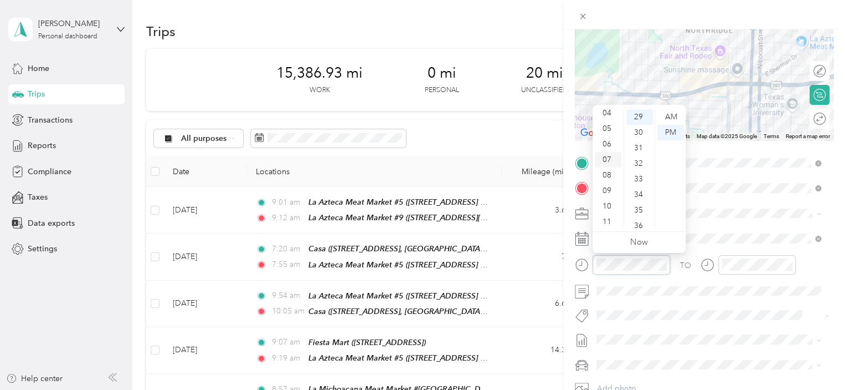
scroll to position [66, 0]
click at [608, 189] on div "09" at bounding box center [608, 190] width 27 height 16
click at [638, 126] on div "51" at bounding box center [640, 126] width 27 height 16
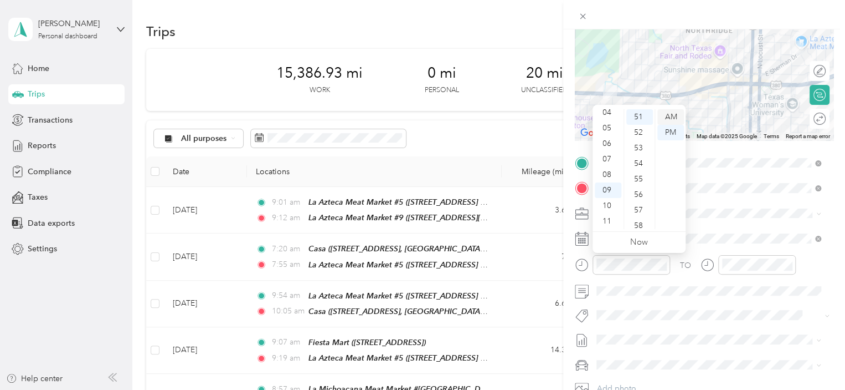
click at [674, 115] on div "AM" at bounding box center [671, 117] width 27 height 16
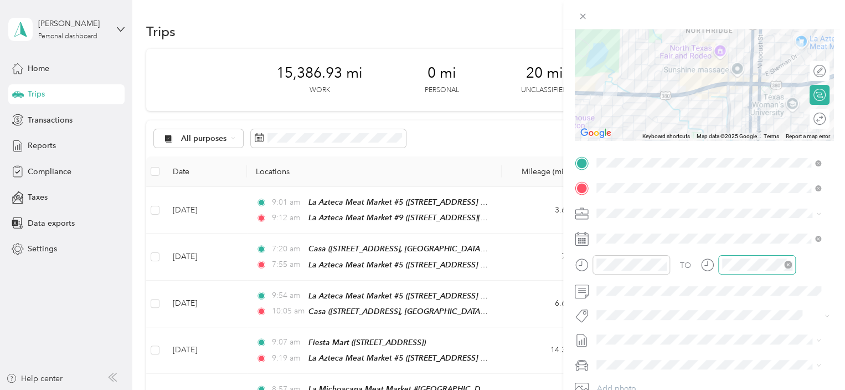
click at [720, 263] on div at bounding box center [758, 264] width 78 height 19
click at [733, 189] on div "09" at bounding box center [734, 190] width 27 height 16
click at [762, 208] on div "58" at bounding box center [765, 206] width 27 height 16
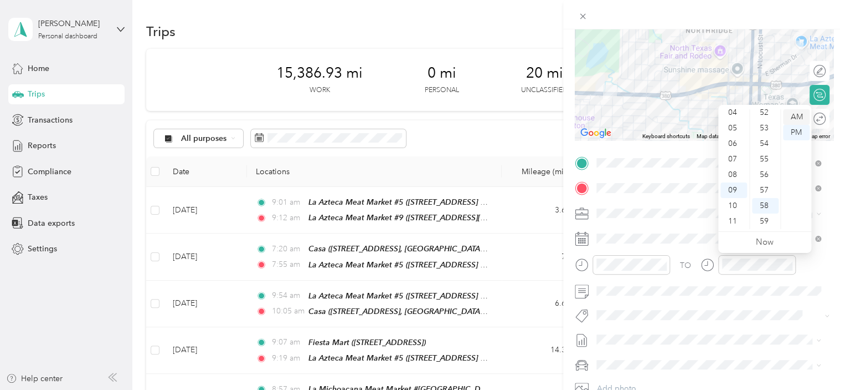
click at [798, 114] on div "AM" at bounding box center [796, 117] width 27 height 16
click at [734, 344] on span at bounding box center [713, 339] width 241 height 18
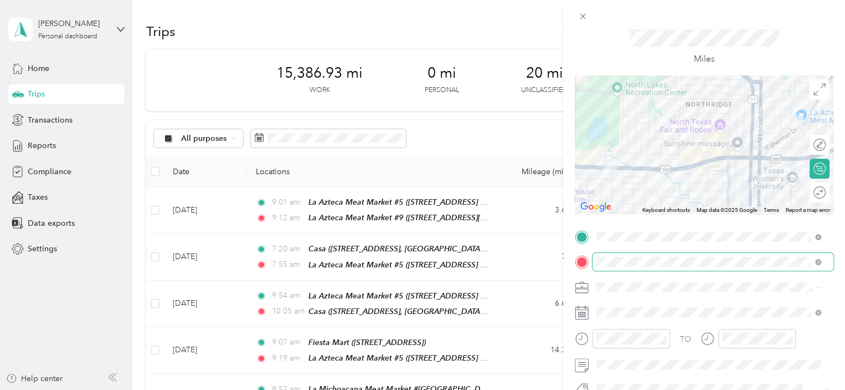
scroll to position [0, 0]
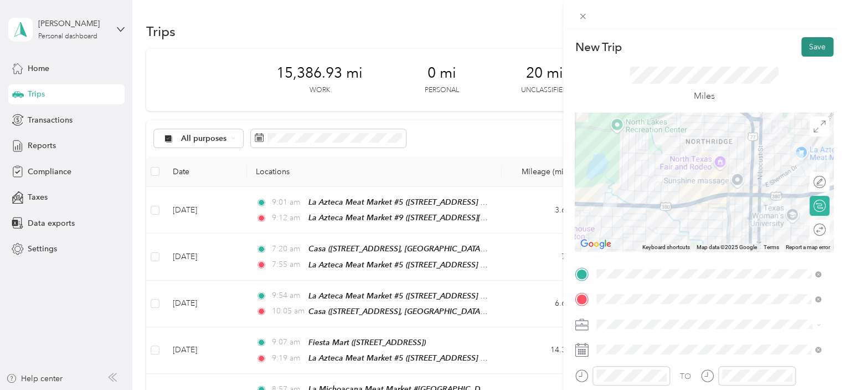
click at [809, 49] on button "Save" at bounding box center [818, 46] width 32 height 19
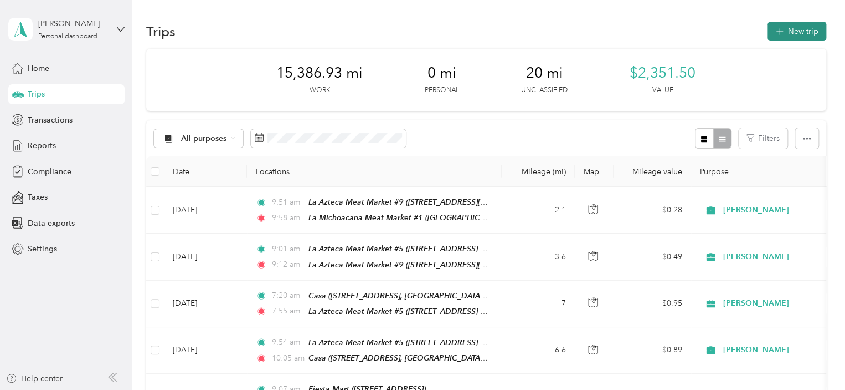
click at [796, 36] on button "New trip" at bounding box center [797, 31] width 59 height 19
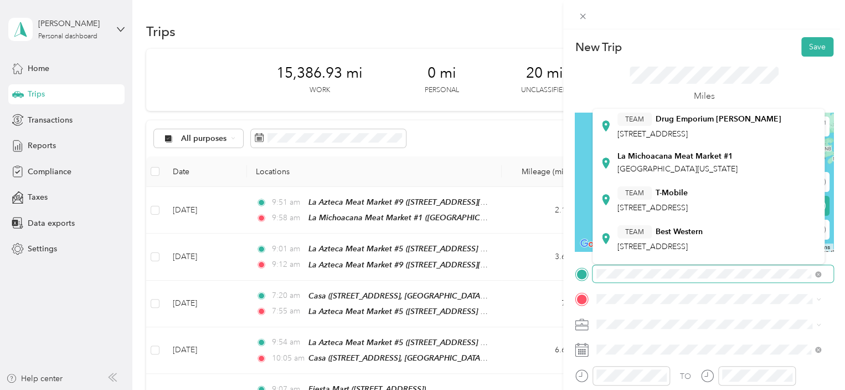
scroll to position [74, 0]
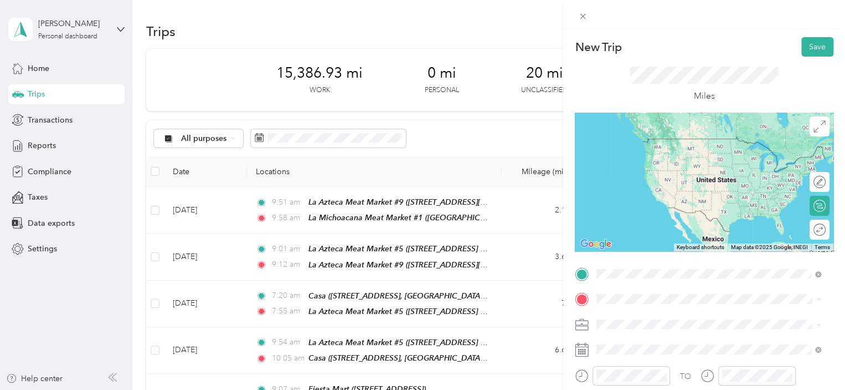
click at [696, 247] on span "[GEOGRAPHIC_DATA][US_STATE]" at bounding box center [678, 241] width 120 height 9
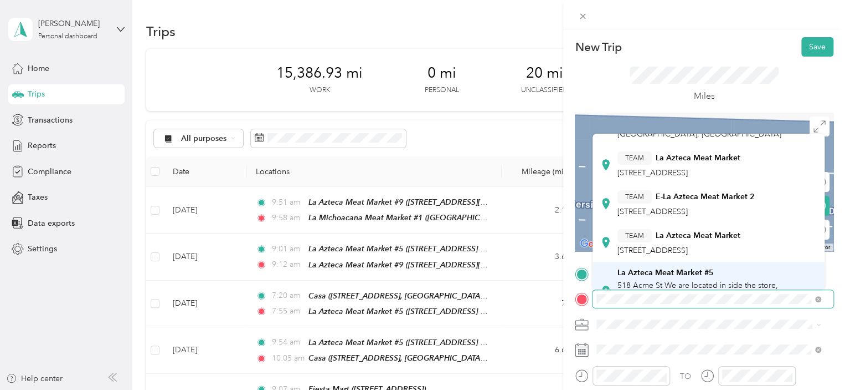
scroll to position [166, 0]
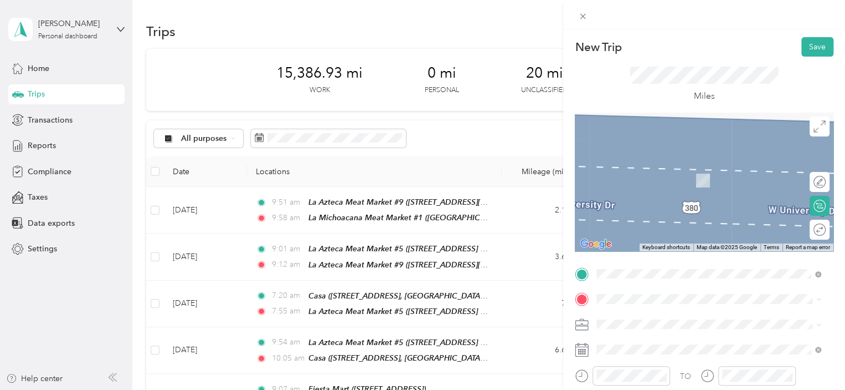
click at [711, 252] on span "518 Acme St We are located in side the store, [GEOGRAPHIC_DATA], [US_STATE], [G…" at bounding box center [698, 268] width 161 height 33
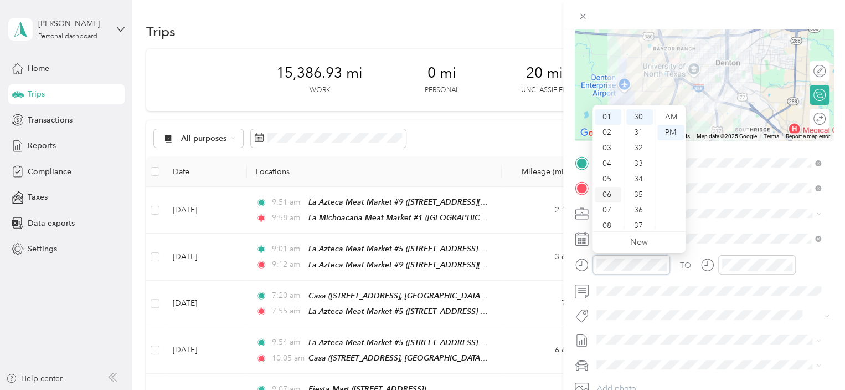
scroll to position [66, 0]
click at [607, 207] on div "10" at bounding box center [608, 206] width 27 height 16
click at [635, 163] on div "22" at bounding box center [640, 159] width 27 height 16
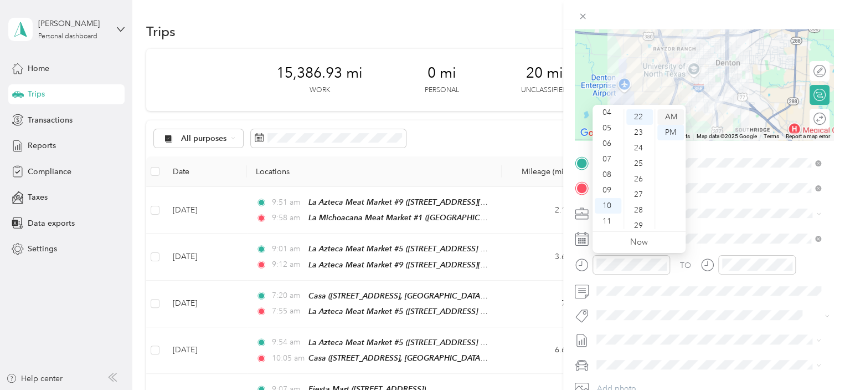
click at [671, 119] on div "AM" at bounding box center [671, 117] width 27 height 16
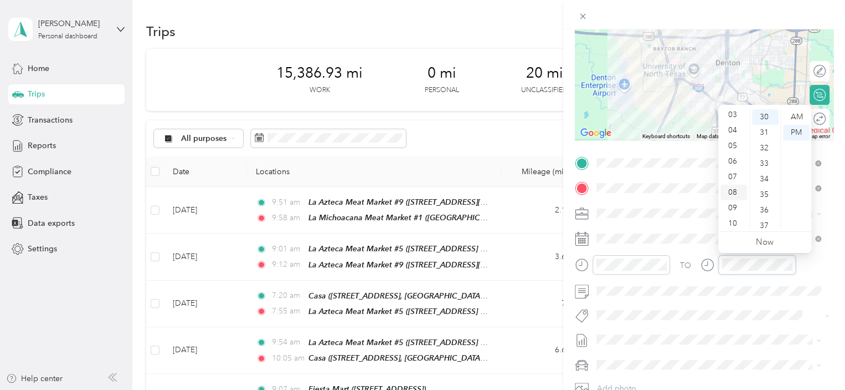
scroll to position [66, 0]
click at [732, 206] on div "10" at bounding box center [734, 206] width 27 height 16
click at [761, 128] on div "27" at bounding box center [765, 126] width 27 height 16
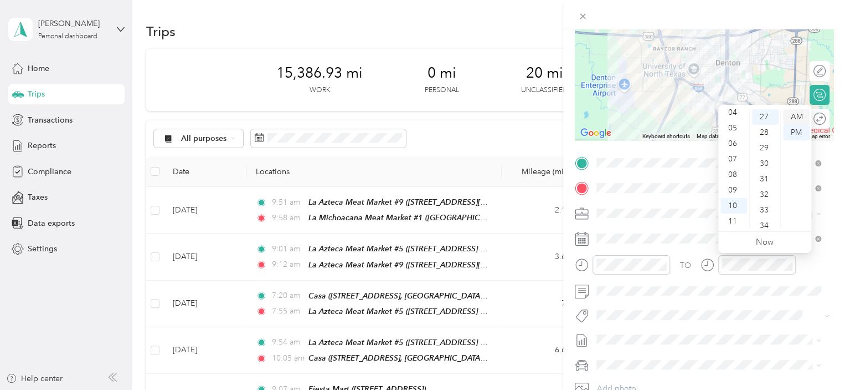
click at [800, 116] on div "AM" at bounding box center [796, 117] width 27 height 16
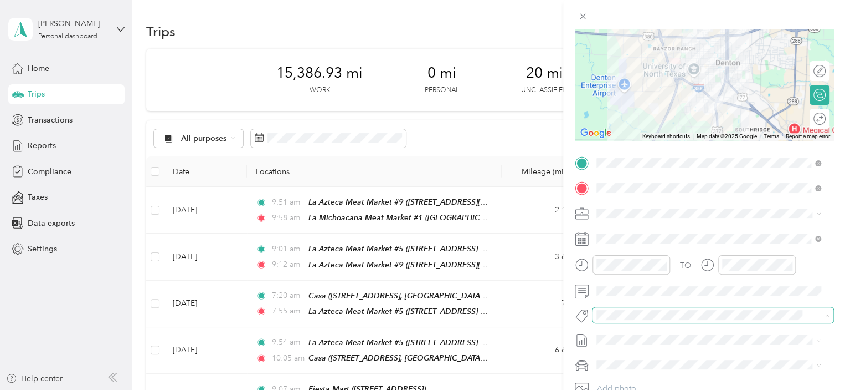
scroll to position [0, 0]
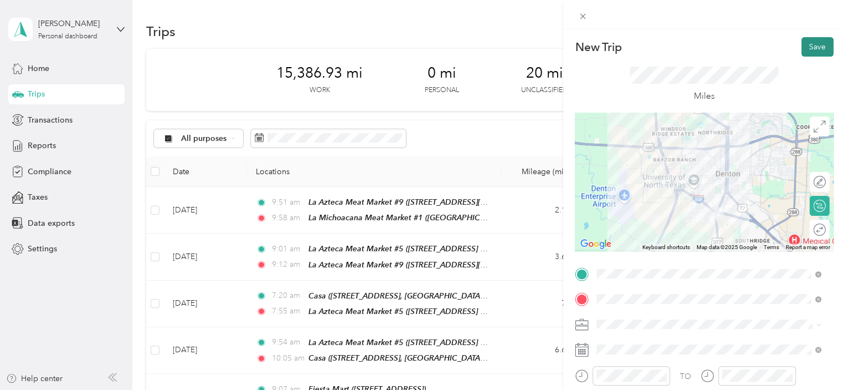
click at [816, 48] on button "Save" at bounding box center [818, 46] width 32 height 19
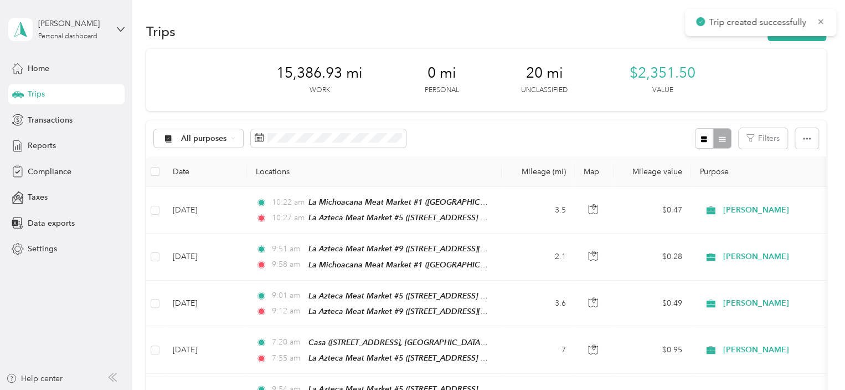
click at [798, 35] on div "Trip created successfully" at bounding box center [760, 22] width 151 height 27
click at [793, 32] on button "New trip" at bounding box center [797, 31] width 59 height 19
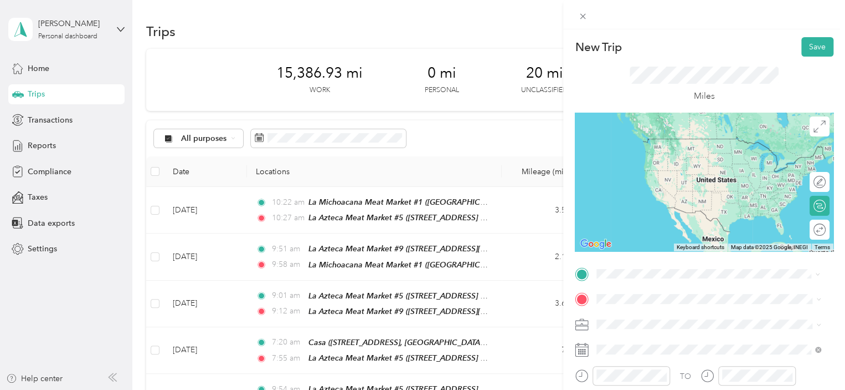
click at [660, 237] on div "La Azteca Meat Market #5 518 Acme St We are located in side the [GEOGRAPHIC_DAT…" at bounding box center [718, 238] width 200 height 47
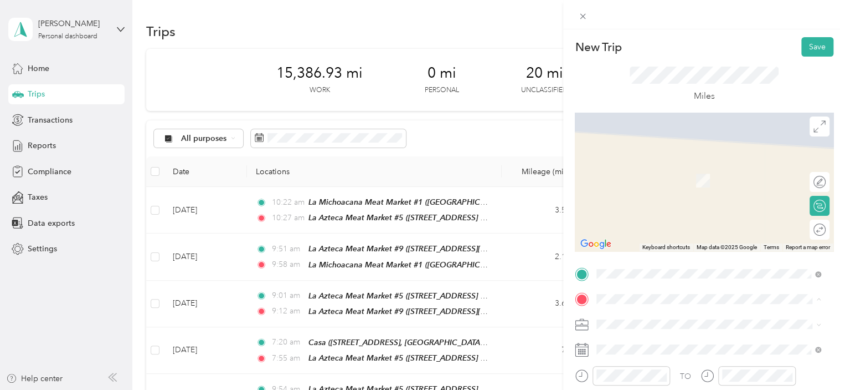
click at [639, 179] on span "[STREET_ADDRESS][GEOGRAPHIC_DATA], [US_STATE], [GEOGRAPHIC_DATA]" at bounding box center [716, 186] width 197 height 21
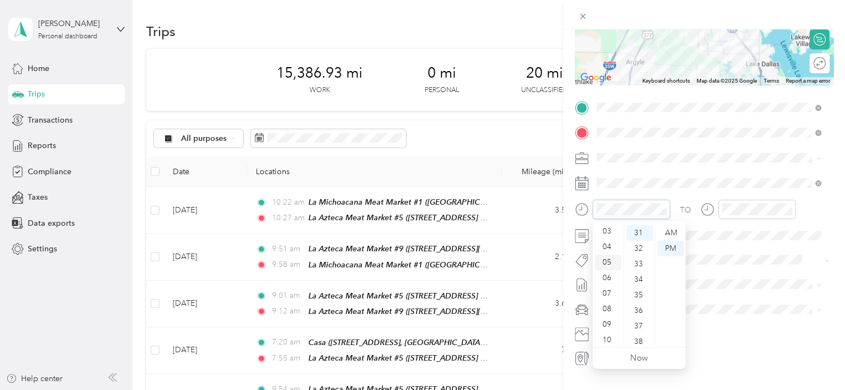
scroll to position [66, 0]
click at [607, 319] on div "10" at bounding box center [608, 322] width 27 height 16
click at [638, 237] on div "49" at bounding box center [640, 235] width 27 height 16
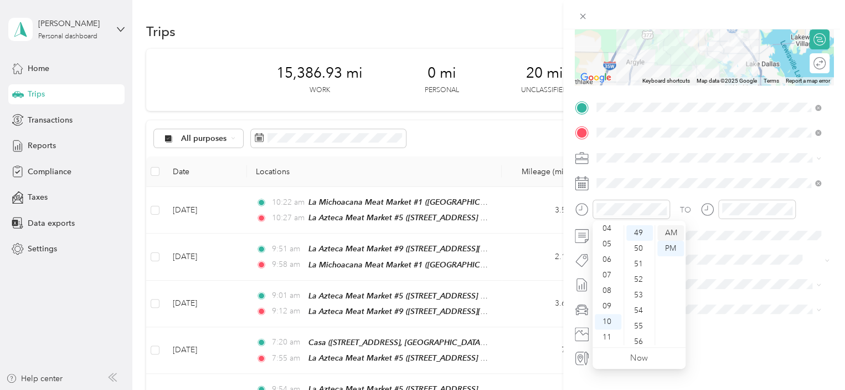
click at [674, 233] on div "AM" at bounding box center [671, 233] width 27 height 16
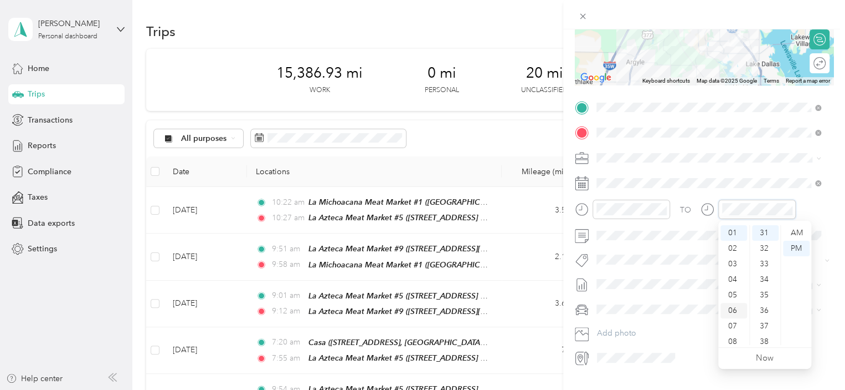
scroll to position [66, 0]
click at [731, 325] on div "10" at bounding box center [734, 322] width 27 height 16
click at [765, 322] on div "58" at bounding box center [765, 322] width 27 height 16
click at [802, 234] on div "AM" at bounding box center [796, 233] width 27 height 16
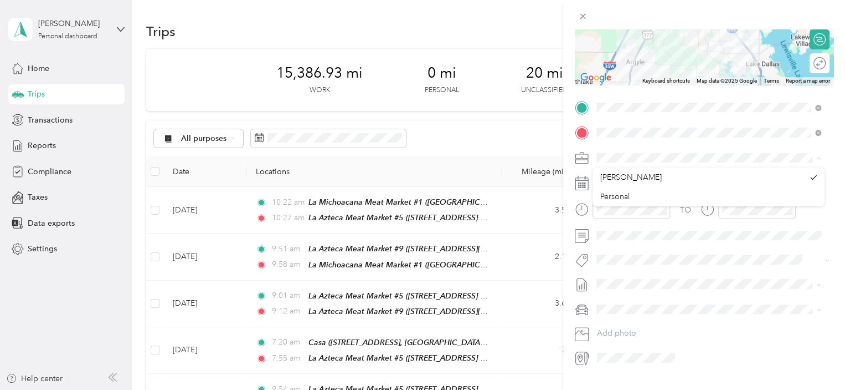
scroll to position [0, 0]
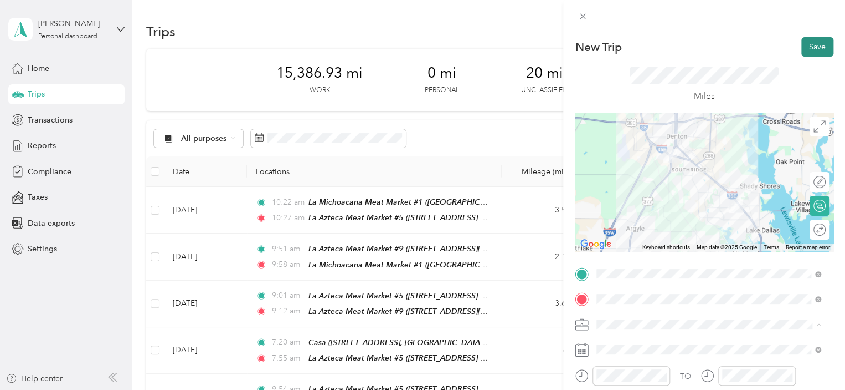
click at [809, 46] on button "Save" at bounding box center [818, 46] width 32 height 19
